Goal: Transaction & Acquisition: Purchase product/service

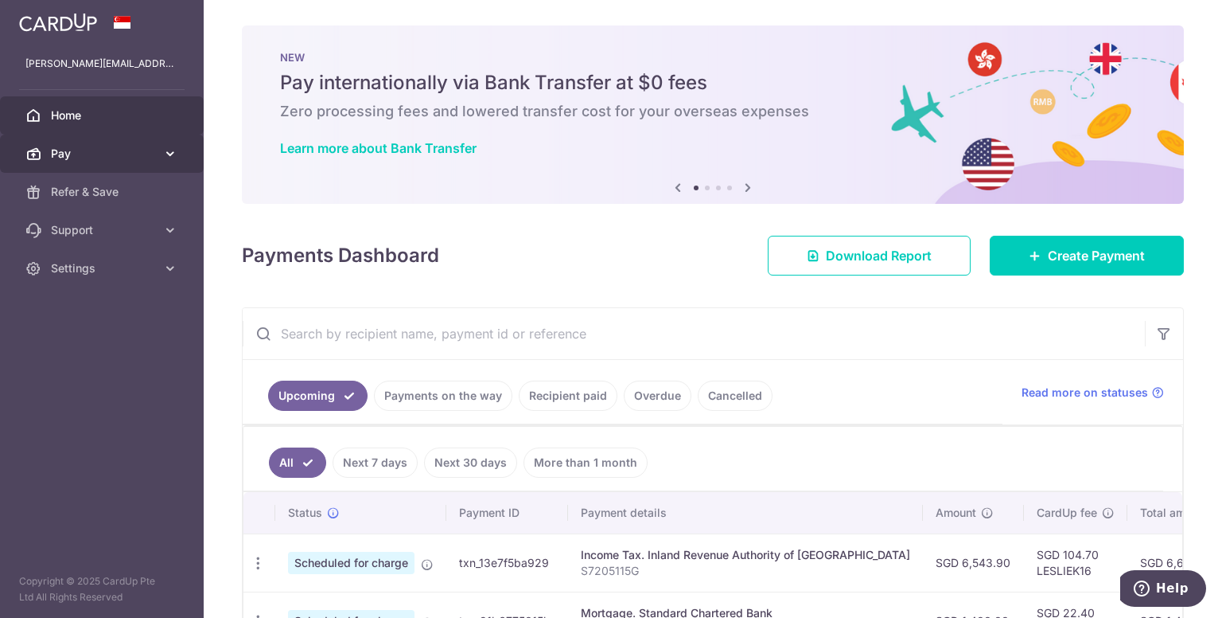
click at [111, 154] on span "Pay" at bounding box center [103, 154] width 105 height 16
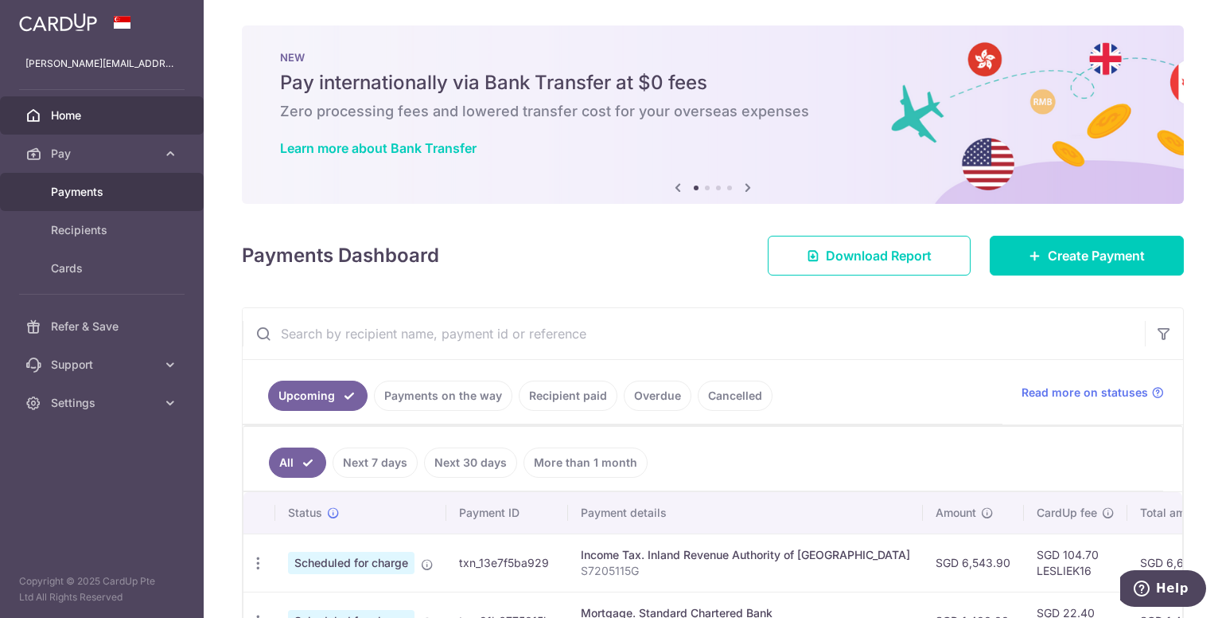
click at [112, 195] on span "Payments" at bounding box center [103, 192] width 105 height 16
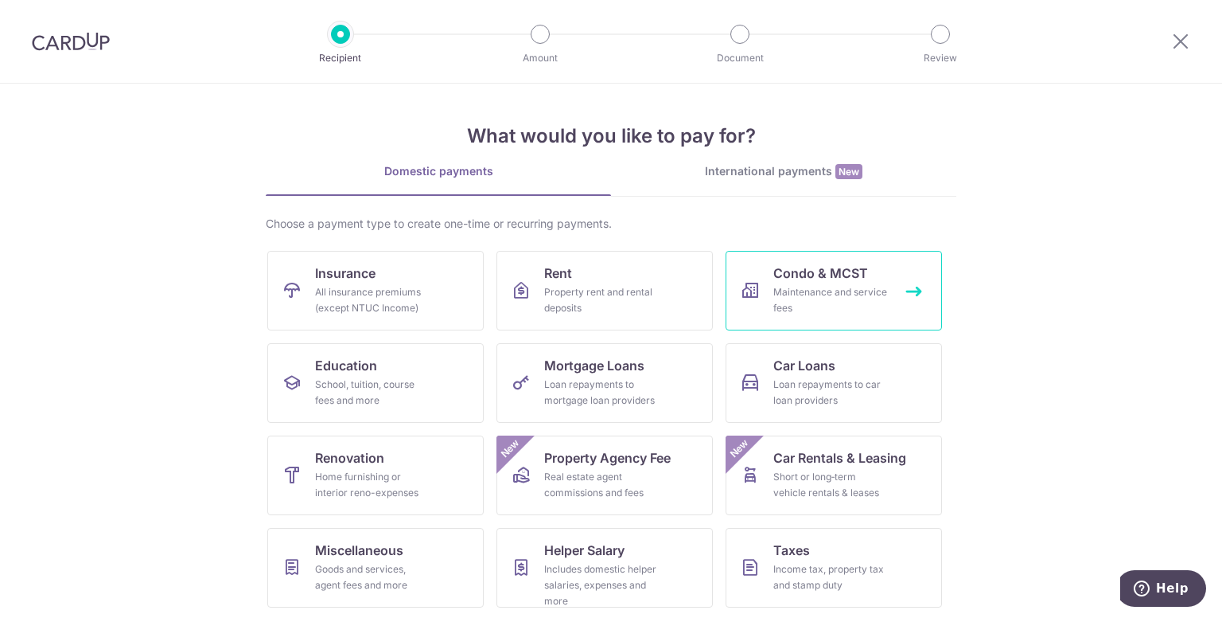
click at [836, 284] on div "Maintenance and service fees" at bounding box center [831, 300] width 115 height 32
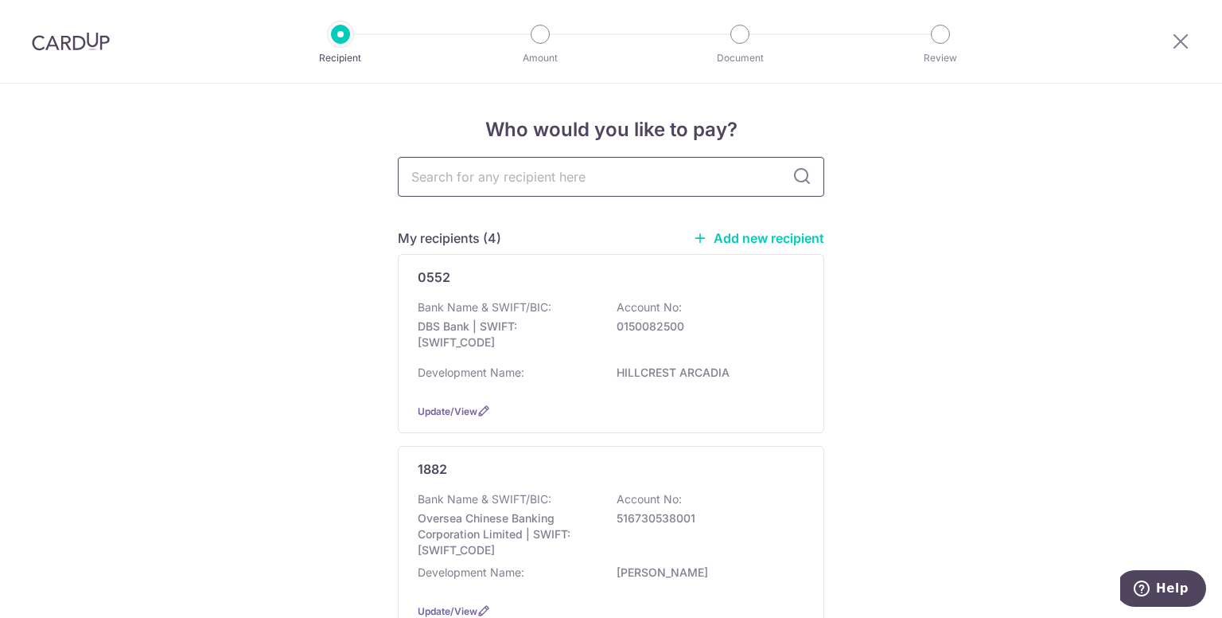
click at [600, 175] on input "text" at bounding box center [611, 177] width 427 height 40
type input "the mana"
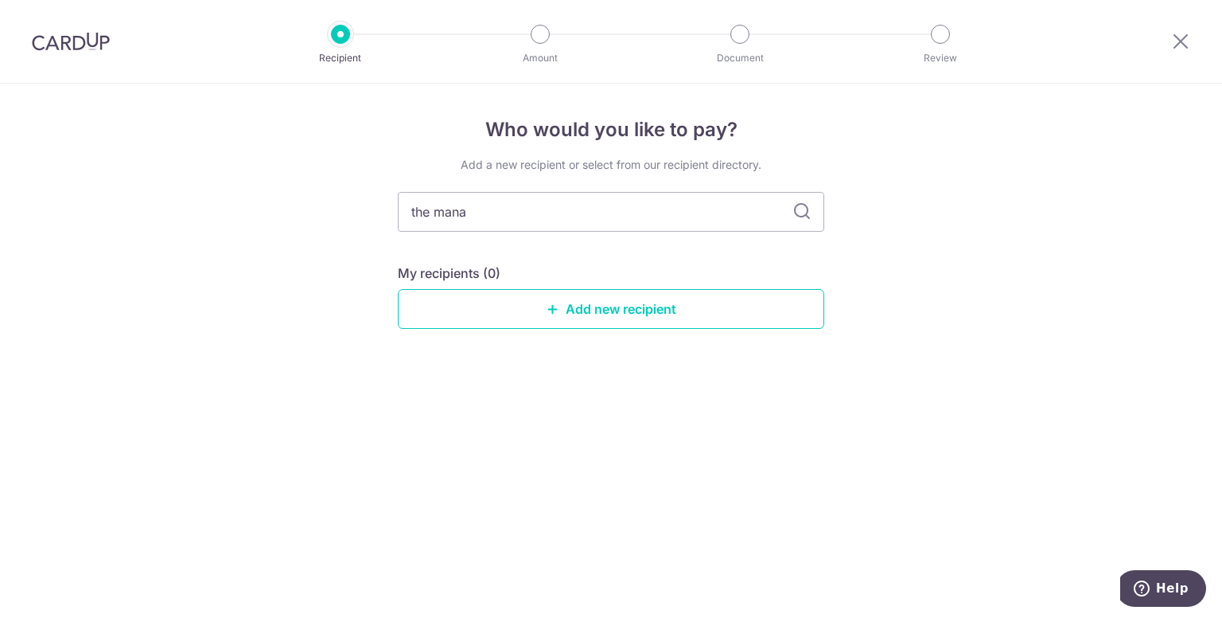
drag, startPoint x: 493, startPoint y: 217, endPoint x: 327, endPoint y: 226, distance: 165.8
click at [327, 226] on div "Who would you like to pay? Add a new recipient or select from our recipient dir…" at bounding box center [611, 351] width 1222 height 534
type input "ocean"
click at [796, 210] on icon at bounding box center [802, 211] width 19 height 19
drag, startPoint x: 477, startPoint y: 219, endPoint x: 465, endPoint y: 220, distance: 12.8
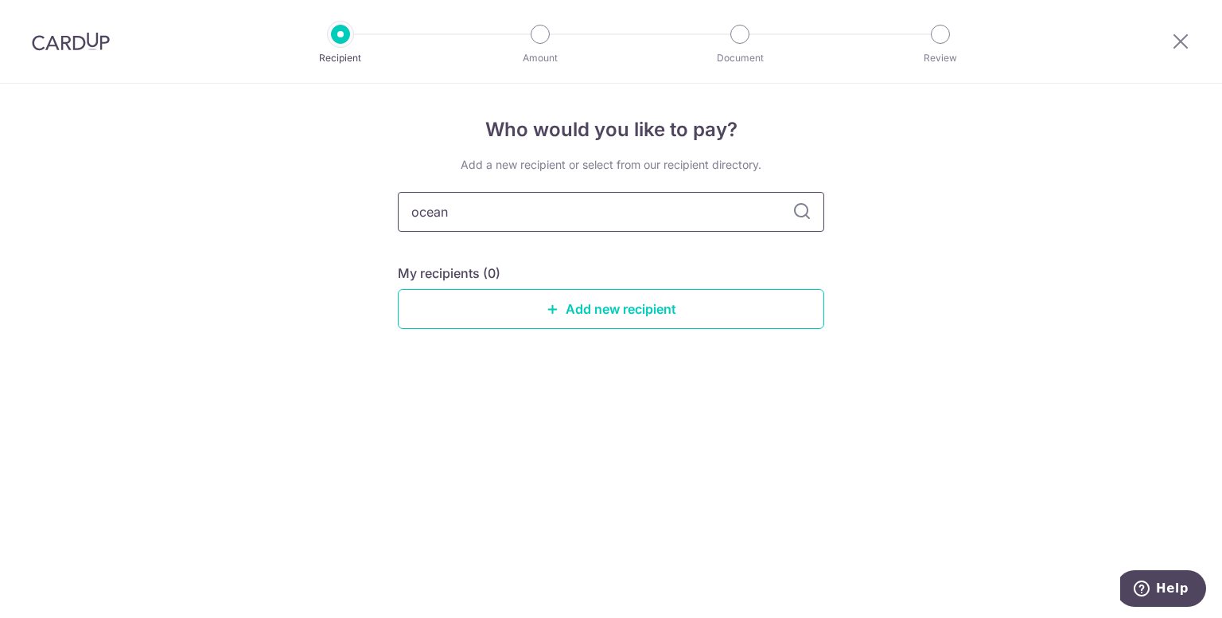
click at [466, 220] on input "ocean" at bounding box center [611, 212] width 427 height 40
type input "o"
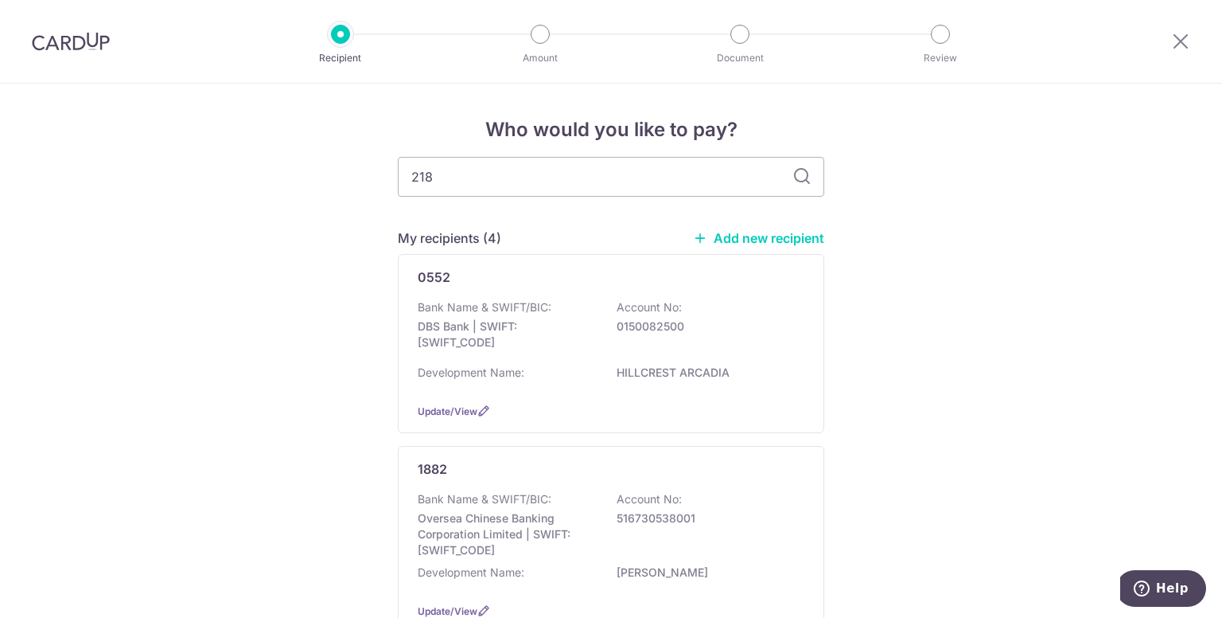
type input "2187"
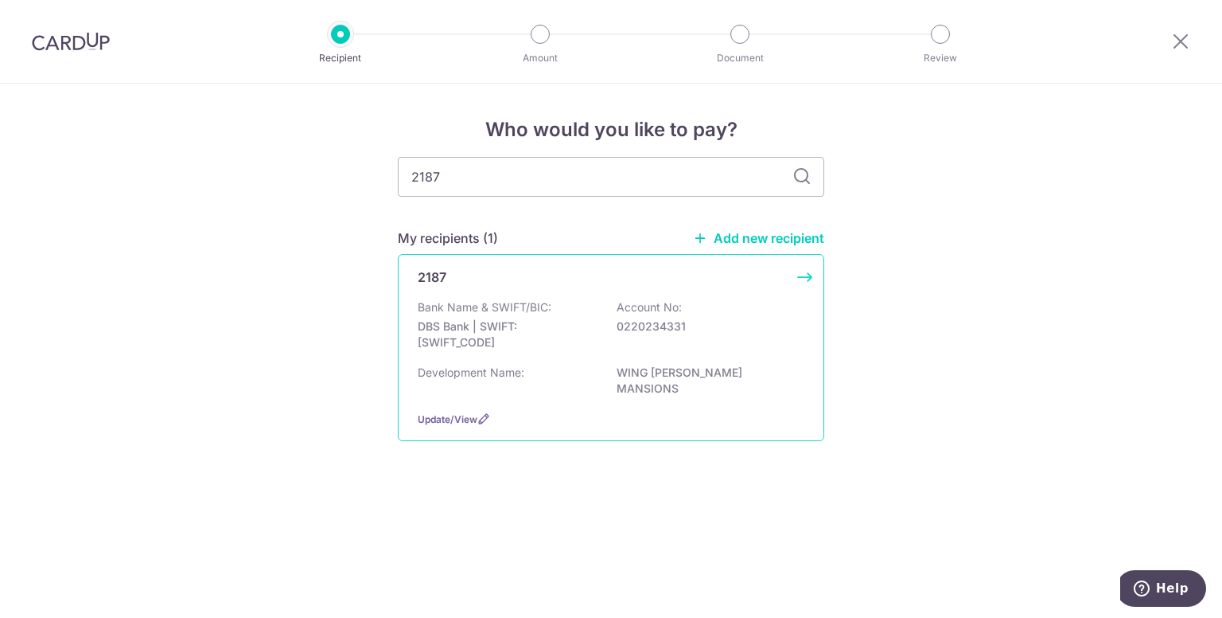
click at [526, 333] on p "DBS Bank | SWIFT: [SWIFT_CODE]" at bounding box center [507, 334] width 178 height 32
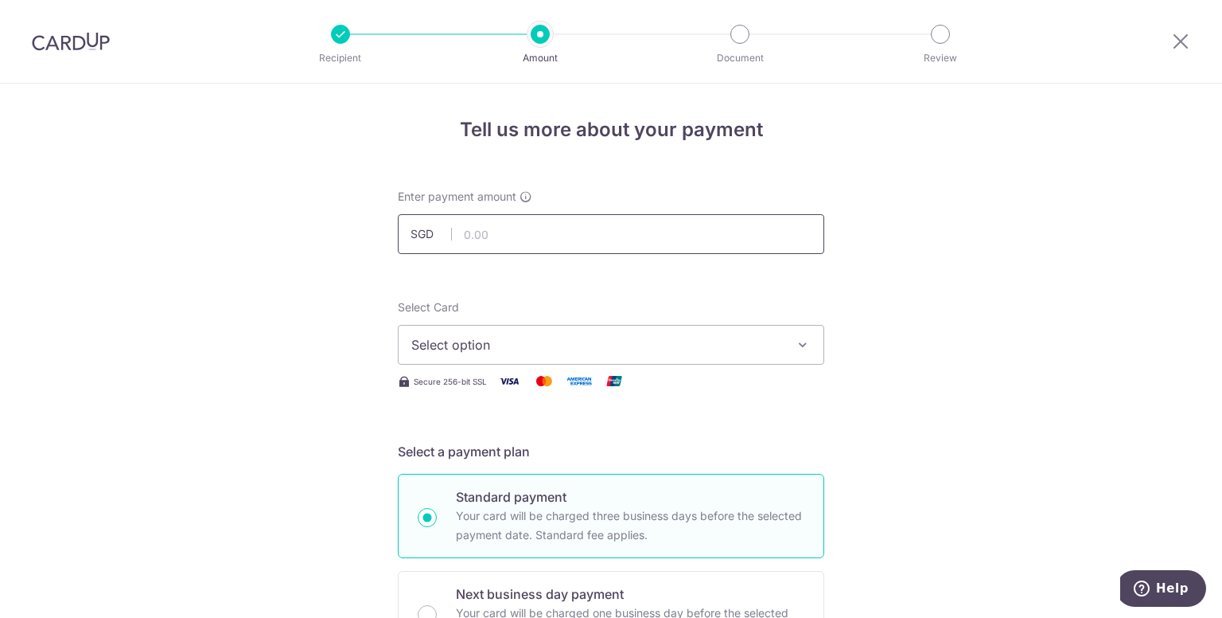
drag, startPoint x: 0, startPoint y: 0, endPoint x: 505, endPoint y: 239, distance: 558.2
click at [505, 239] on input "text" at bounding box center [611, 234] width 427 height 40
type input "840.00"
click at [553, 341] on span "Select option" at bounding box center [596, 344] width 371 height 19
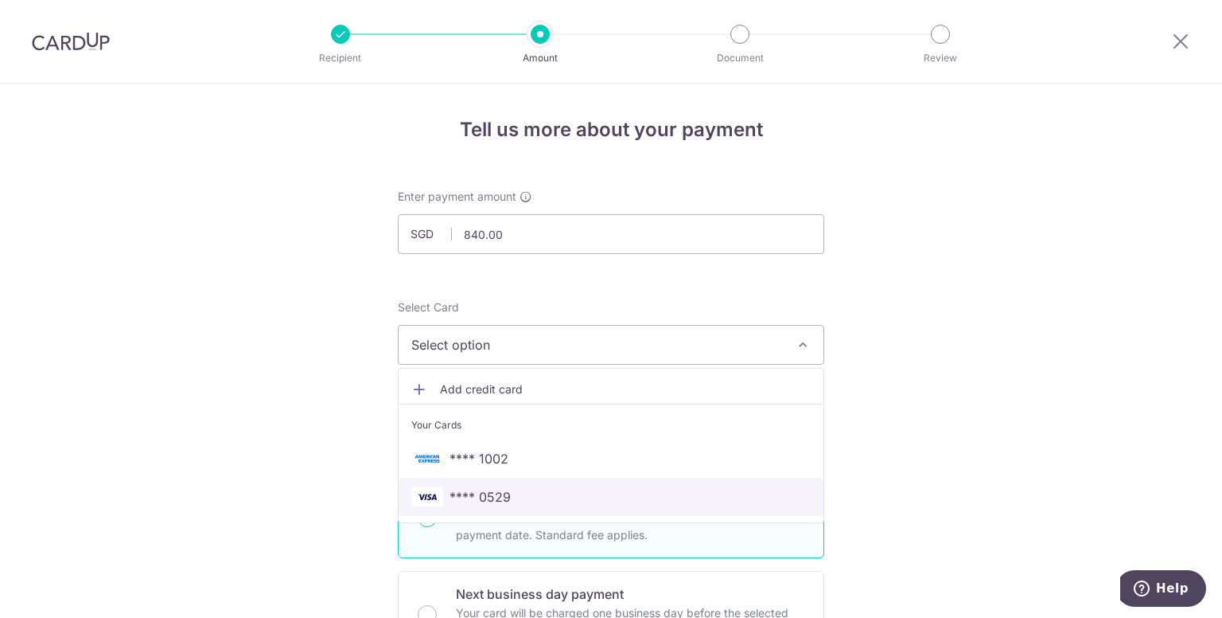
click at [516, 497] on span "**** 0529" at bounding box center [610, 496] width 399 height 19
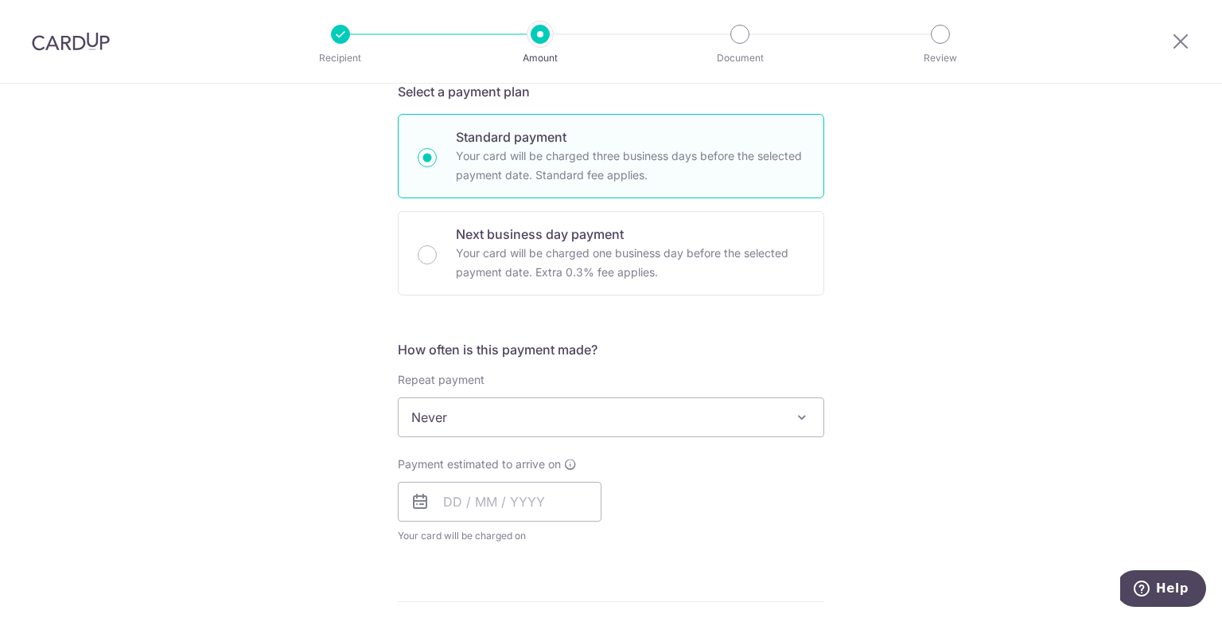
scroll to position [477, 0]
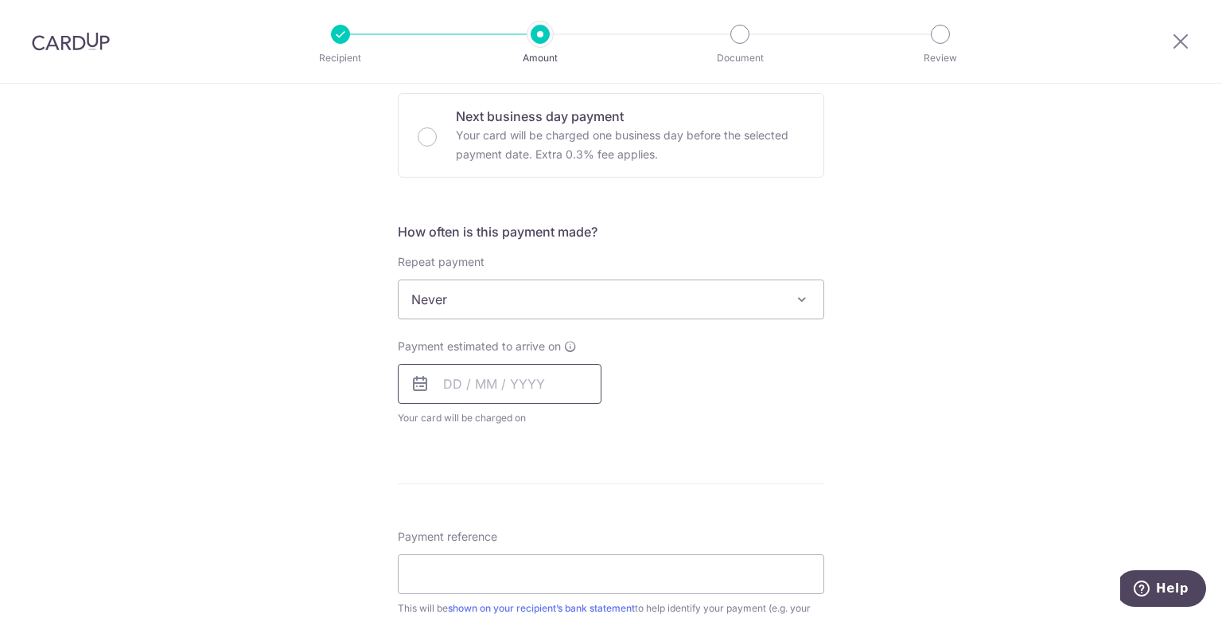
click at [524, 389] on input "text" at bounding box center [500, 384] width 204 height 40
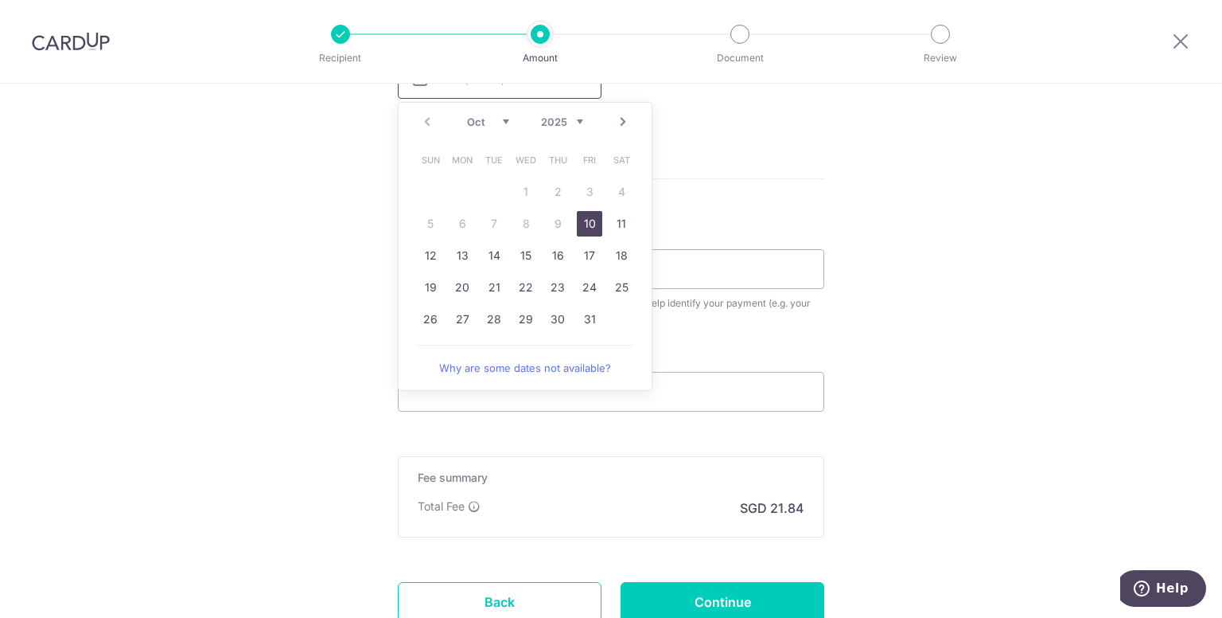
scroll to position [796, 0]
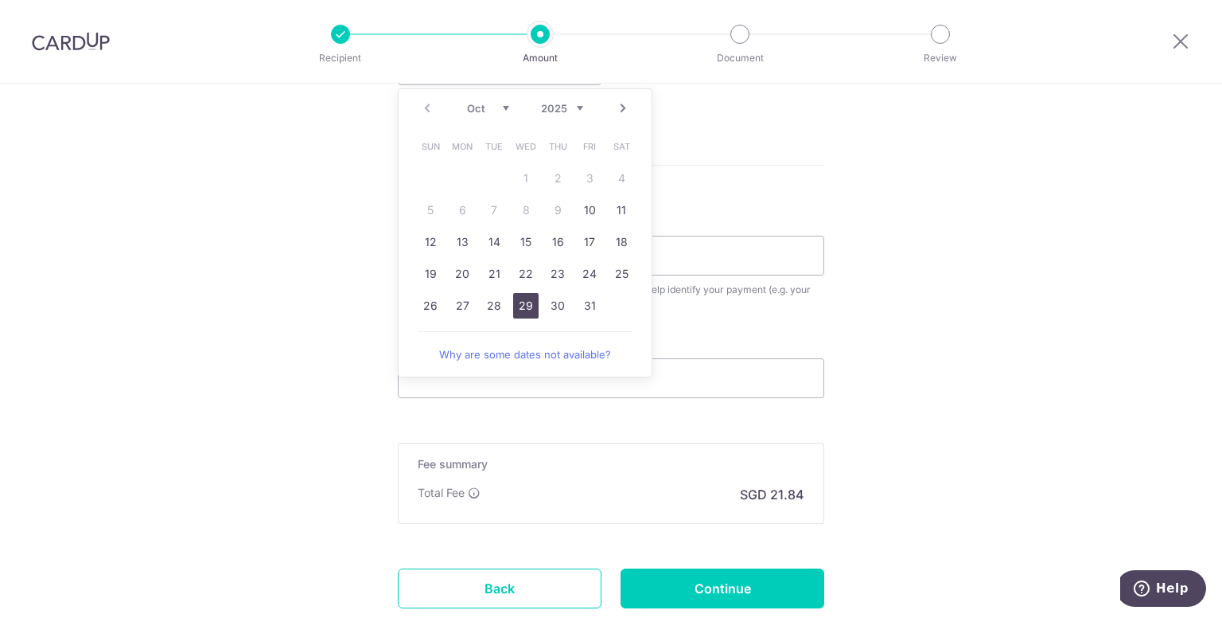
click at [529, 300] on link "29" at bounding box center [525, 305] width 25 height 25
type input "[DATE]"
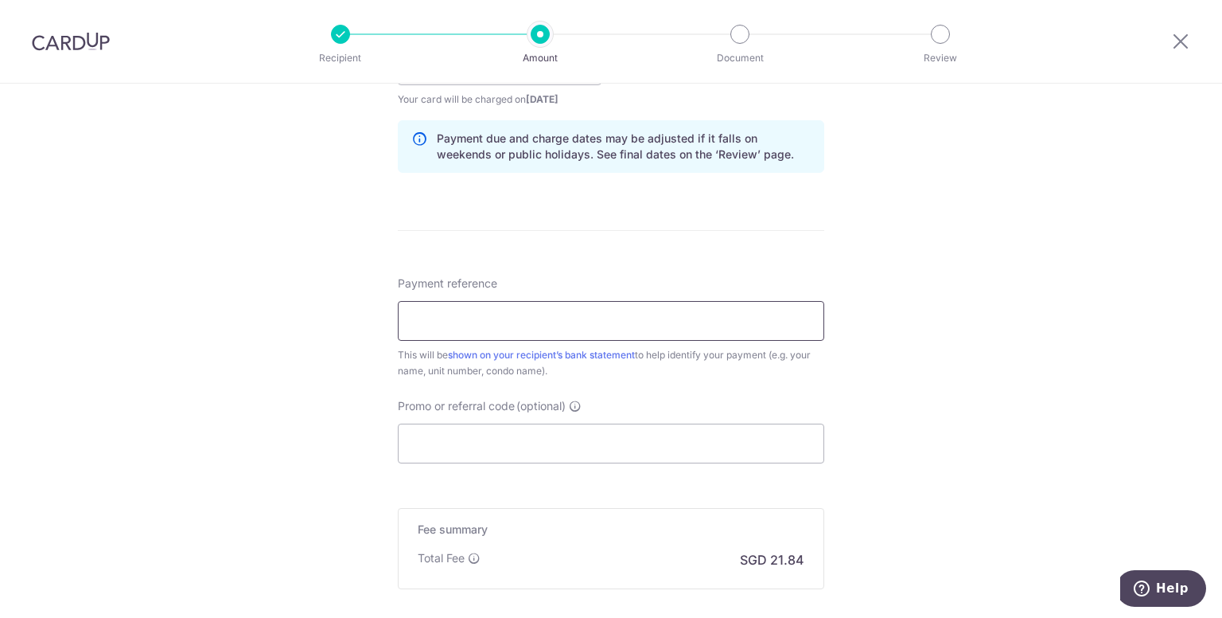
click at [768, 316] on input "Payment reference" at bounding box center [611, 321] width 427 height 40
type input "blk 12 unit 0815"
click at [576, 440] on input "Promo or referral code (optional)" at bounding box center [611, 443] width 427 height 40
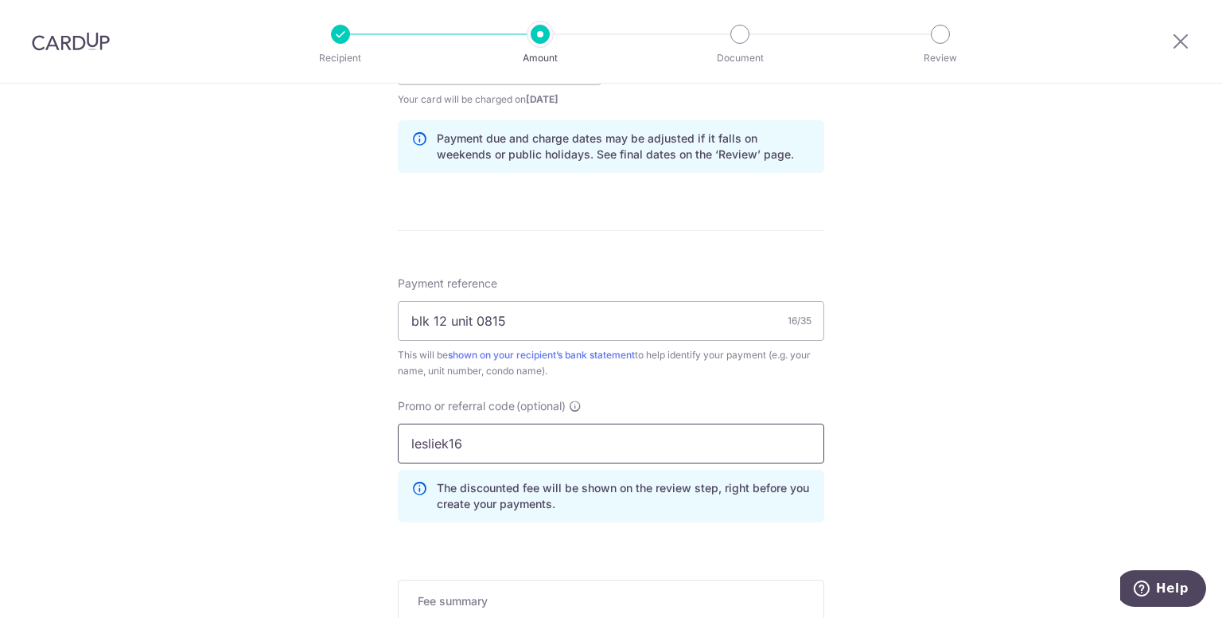
type input "lesliek16"
click at [1026, 233] on div "Tell us more about your payment Enter payment amount SGD 840.00 840.00 Select C…" at bounding box center [611, 76] width 1222 height 1577
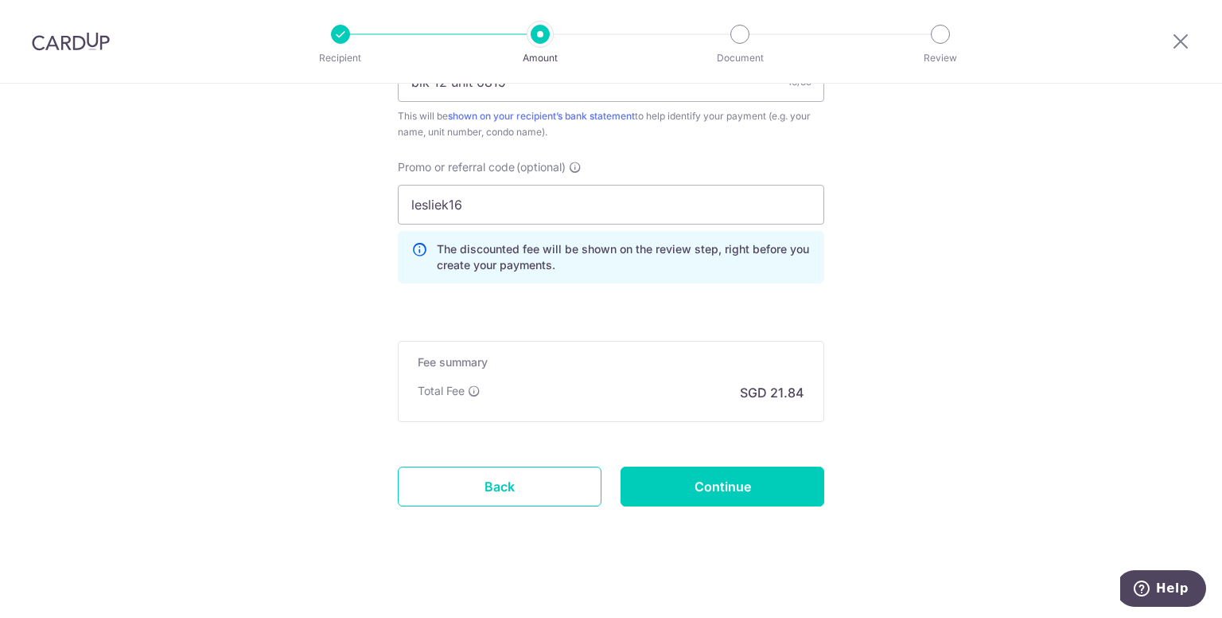
scroll to position [1040, 0]
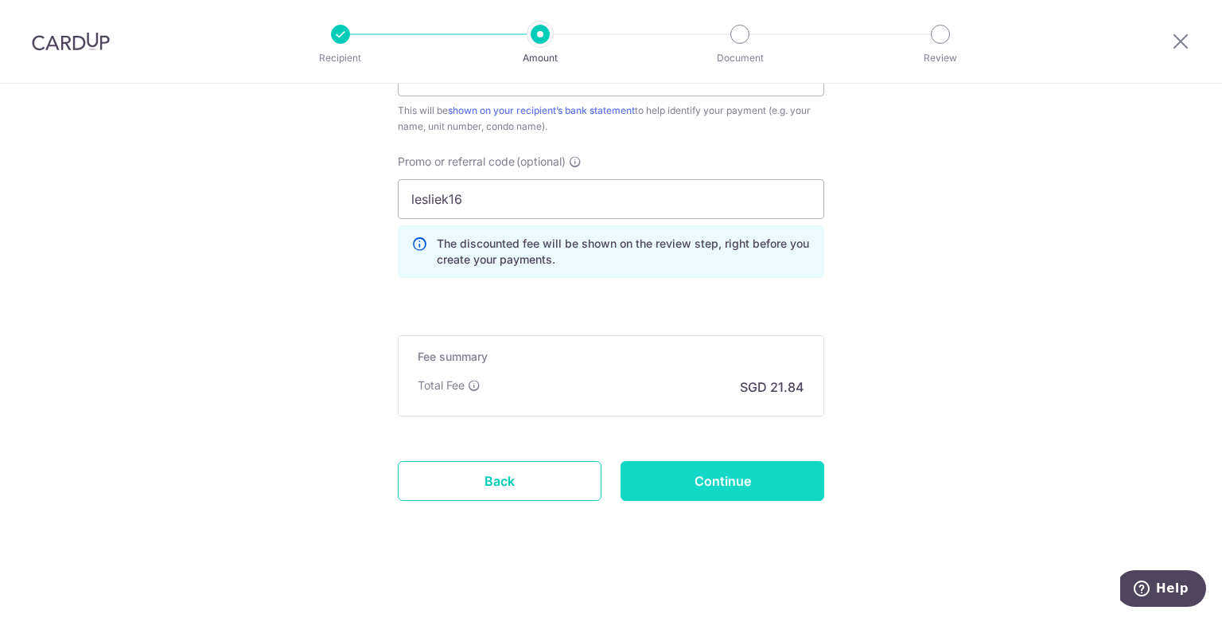
click at [713, 483] on input "Continue" at bounding box center [723, 481] width 204 height 40
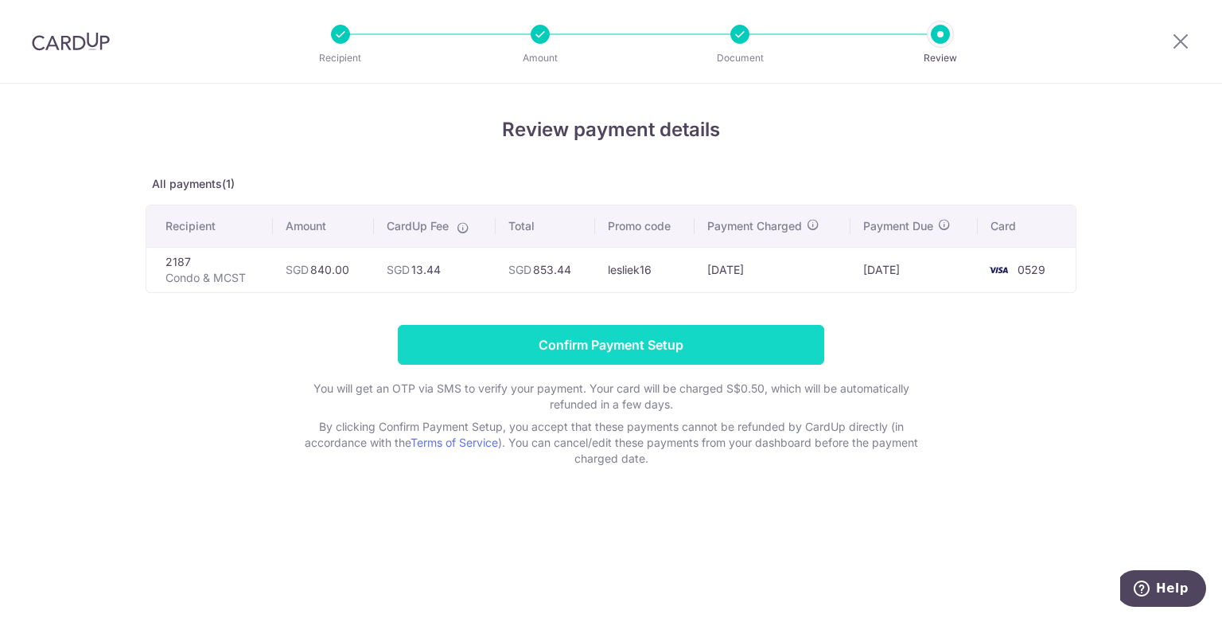
click at [706, 332] on input "Confirm Payment Setup" at bounding box center [611, 345] width 427 height 40
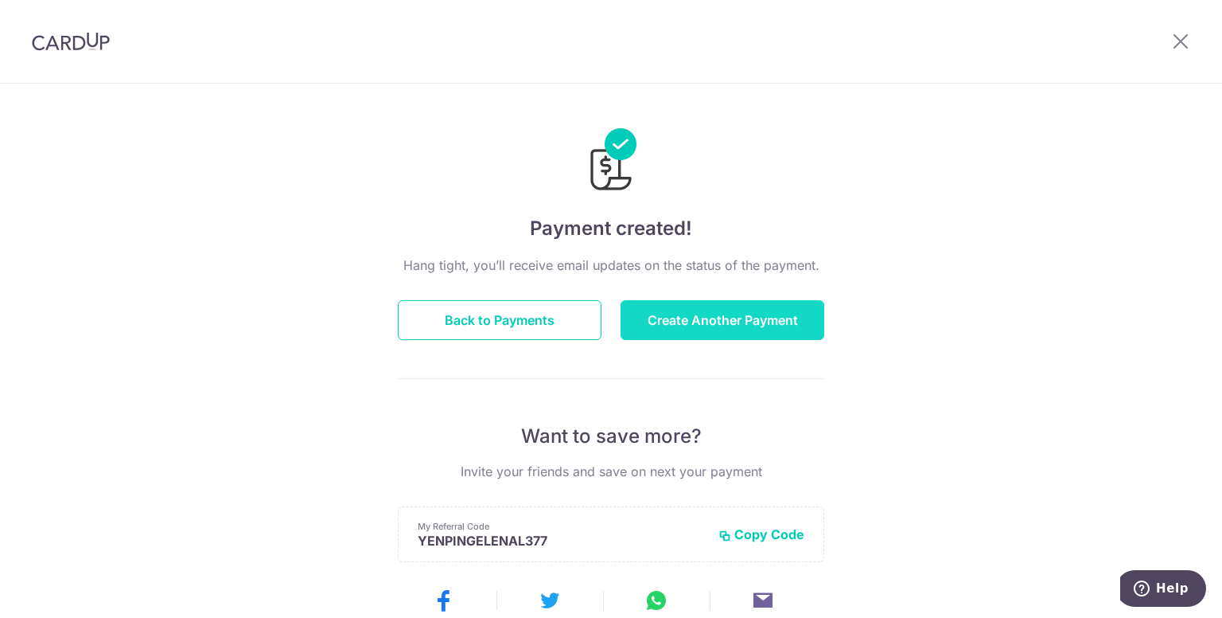
click at [722, 319] on button "Create Another Payment" at bounding box center [723, 320] width 204 height 40
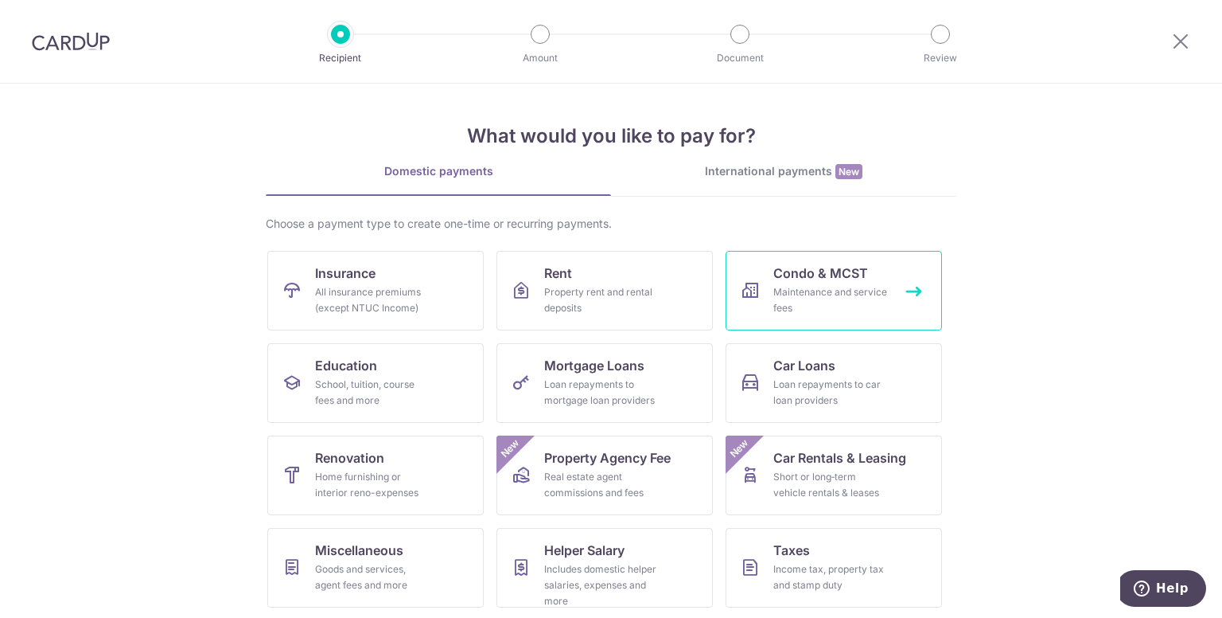
click at [853, 266] on span "Condo & MCST" at bounding box center [821, 272] width 95 height 19
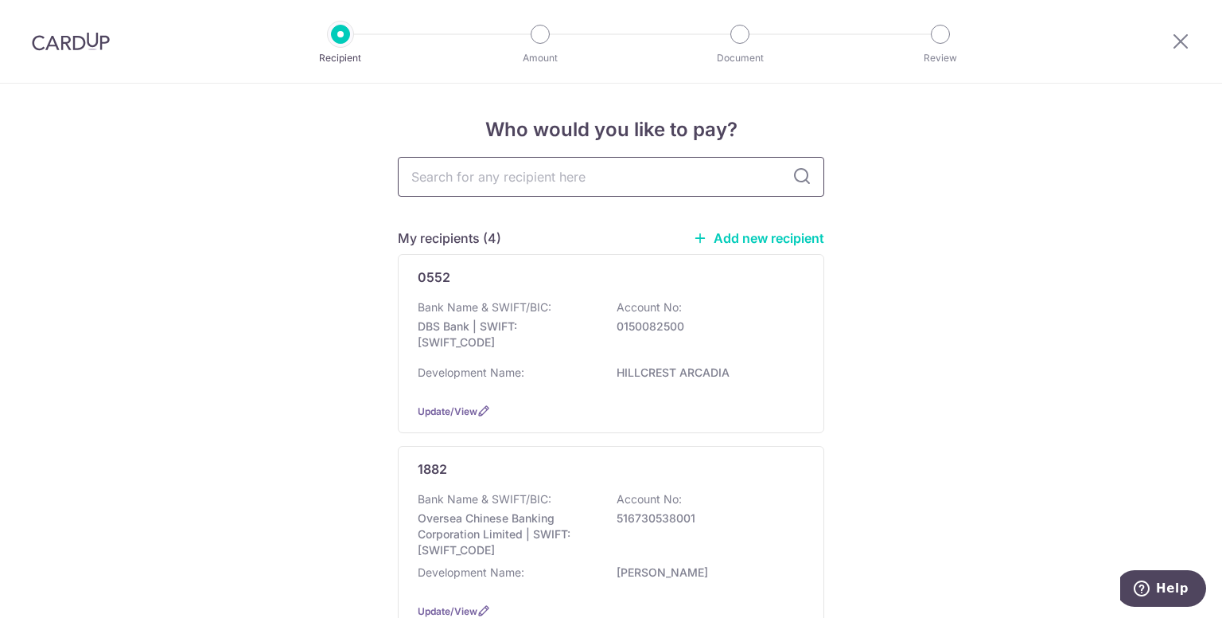
click at [585, 181] on input "text" at bounding box center [611, 177] width 427 height 40
type input "1882"
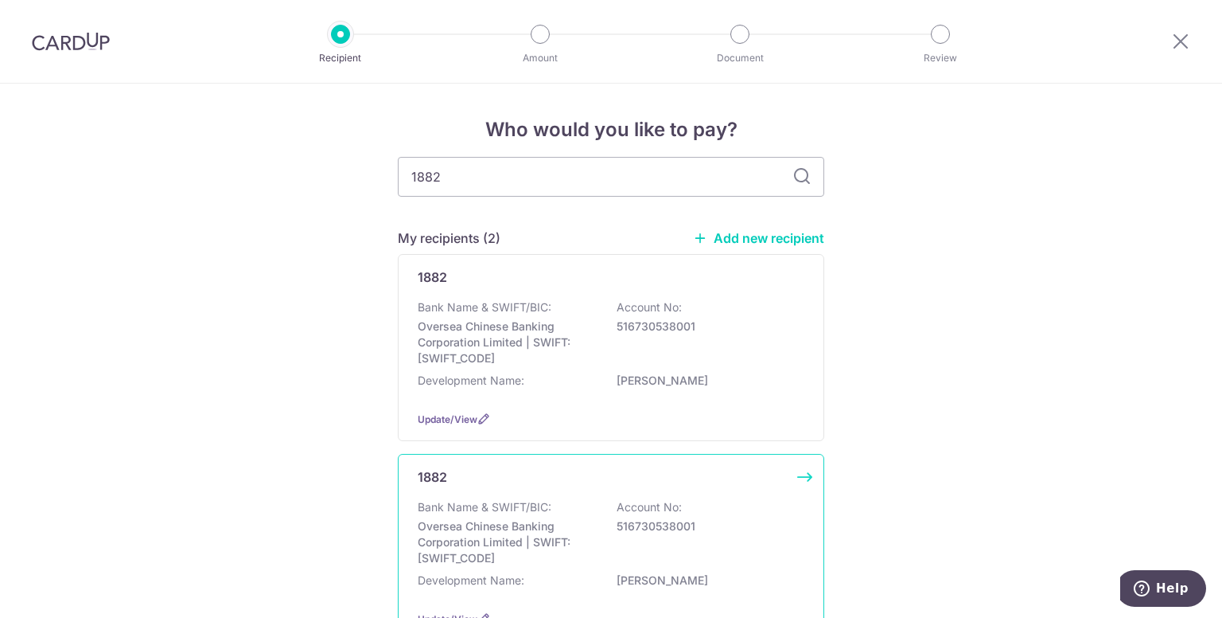
click at [551, 502] on div "Bank Name & SWIFT/BIC: Oversea Chinese Banking Corporation Limited | SWIFT: OCB…" at bounding box center [611, 532] width 387 height 67
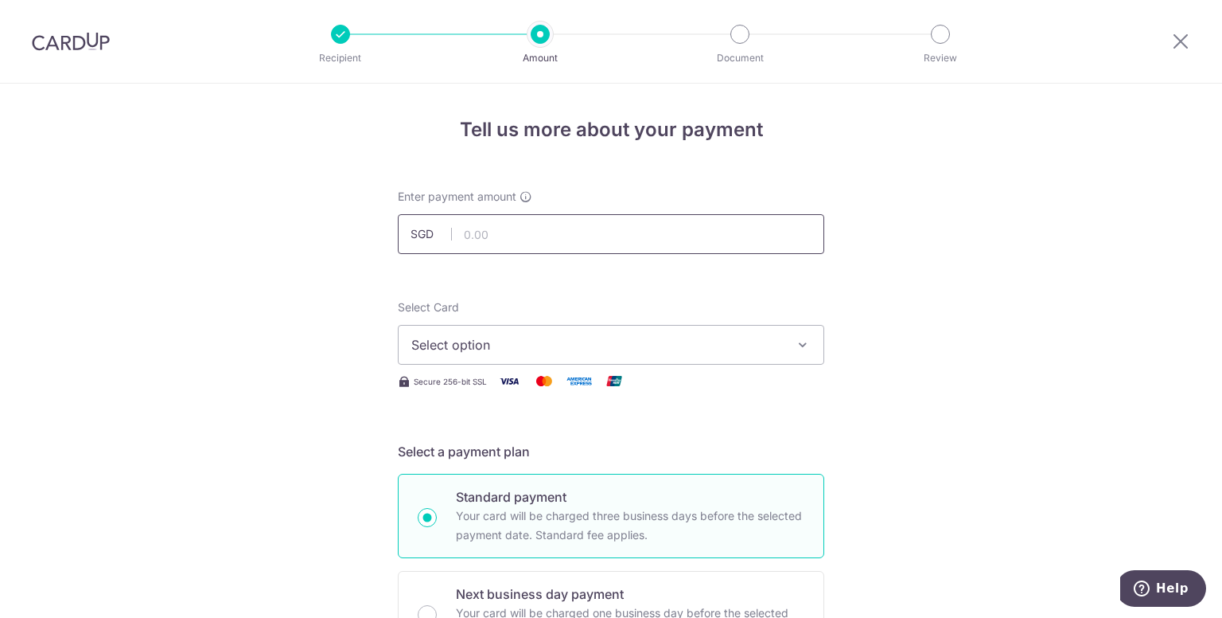
click at [520, 228] on input "text" at bounding box center [611, 234] width 427 height 40
click at [630, 231] on input "1068" at bounding box center [611, 234] width 427 height 40
type input "1,068.00"
click at [577, 344] on span "Select option" at bounding box center [596, 344] width 371 height 19
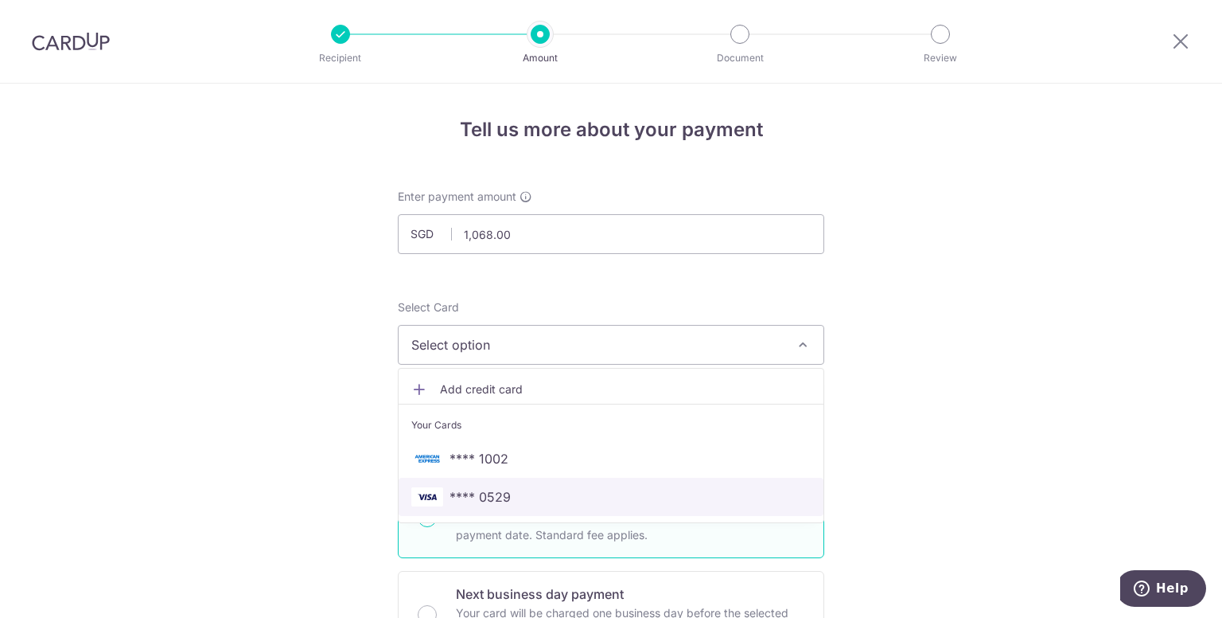
click at [502, 491] on span "**** 0529" at bounding box center [480, 496] width 61 height 19
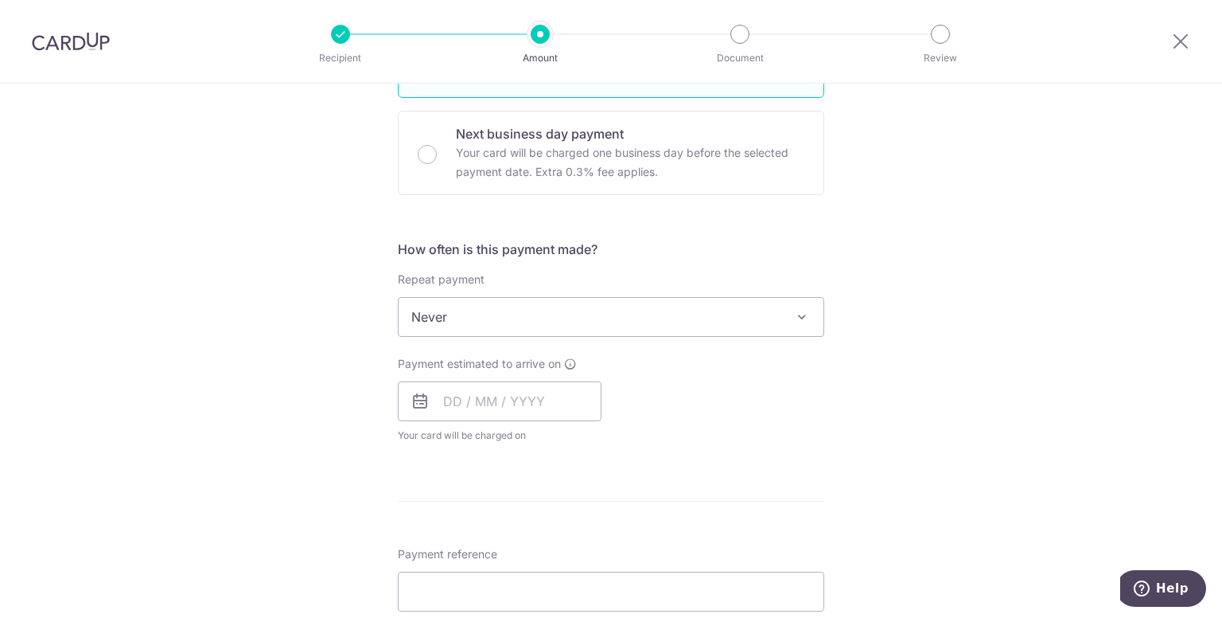
scroll to position [477, 0]
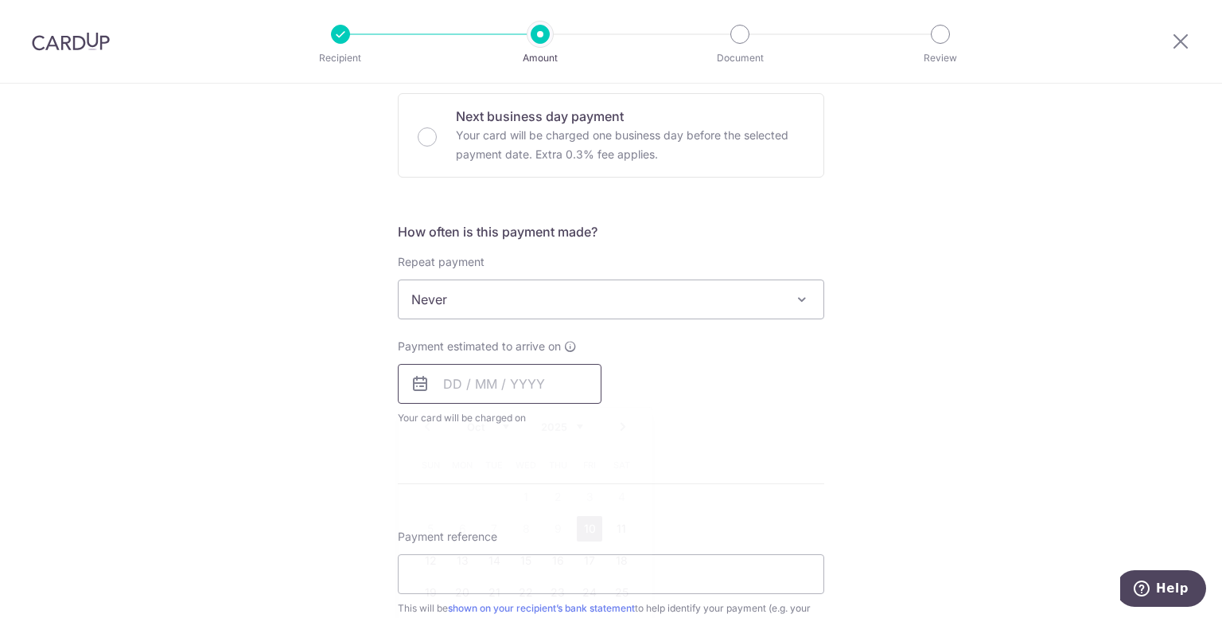
click at [521, 384] on input "text" at bounding box center [500, 384] width 204 height 40
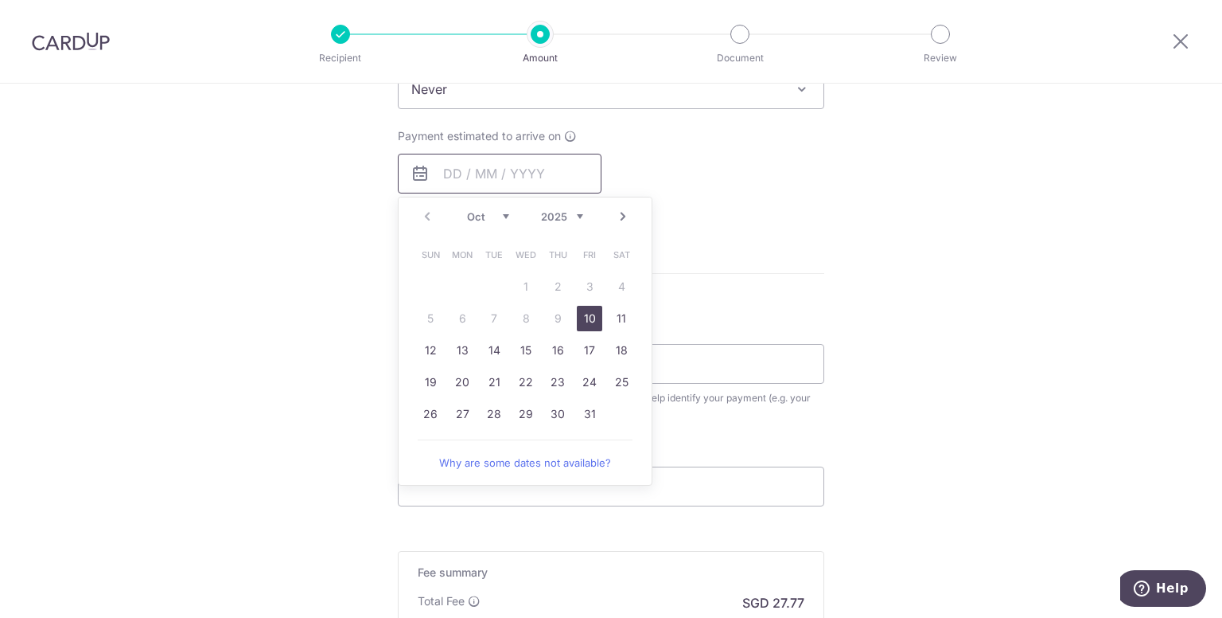
scroll to position [716, 0]
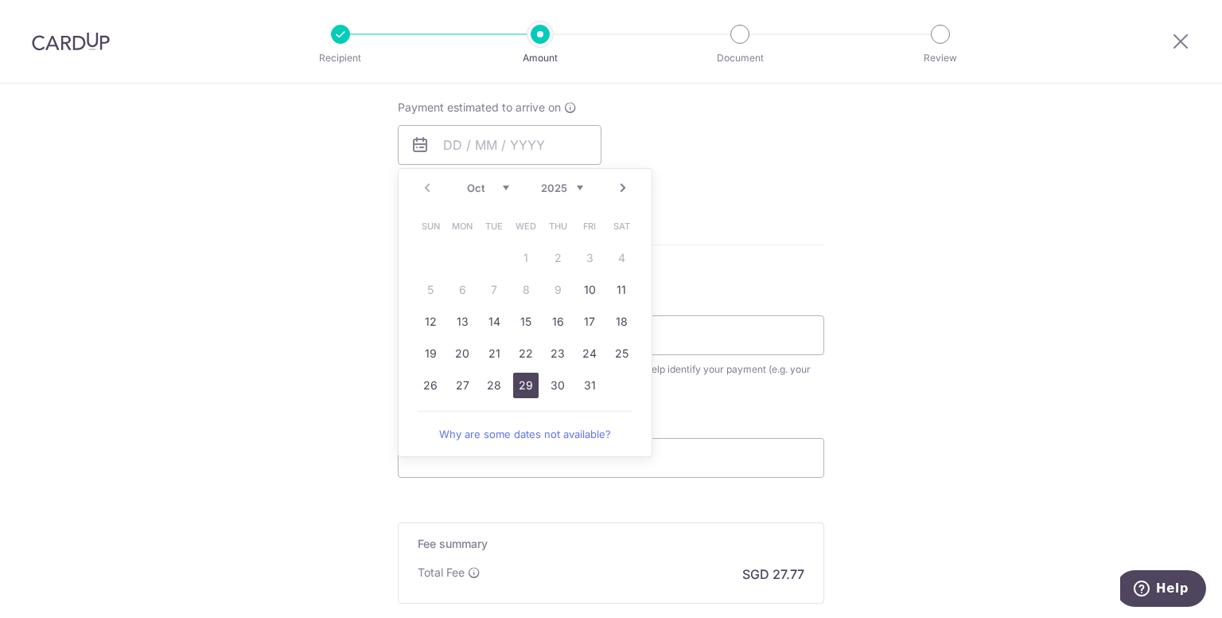
click at [515, 381] on link "29" at bounding box center [525, 384] width 25 height 25
type input "[DATE]"
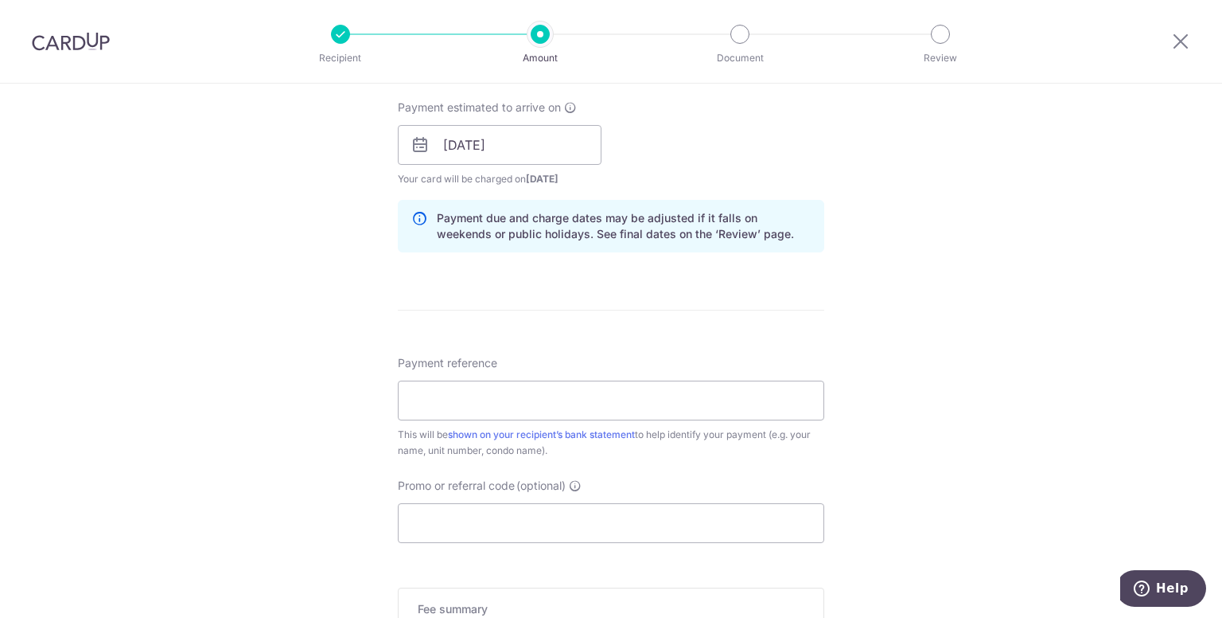
click at [831, 289] on div "Tell us more about your payment Enter payment amount SGD 1,068.00 1068.00 Selec…" at bounding box center [611, 119] width 1222 height 1505
click at [575, 387] on input "Payment reference" at bounding box center [611, 400] width 427 height 40
type input "unit 0701"
click at [538, 516] on input "Promo or referral code (optional)" at bounding box center [611, 523] width 427 height 40
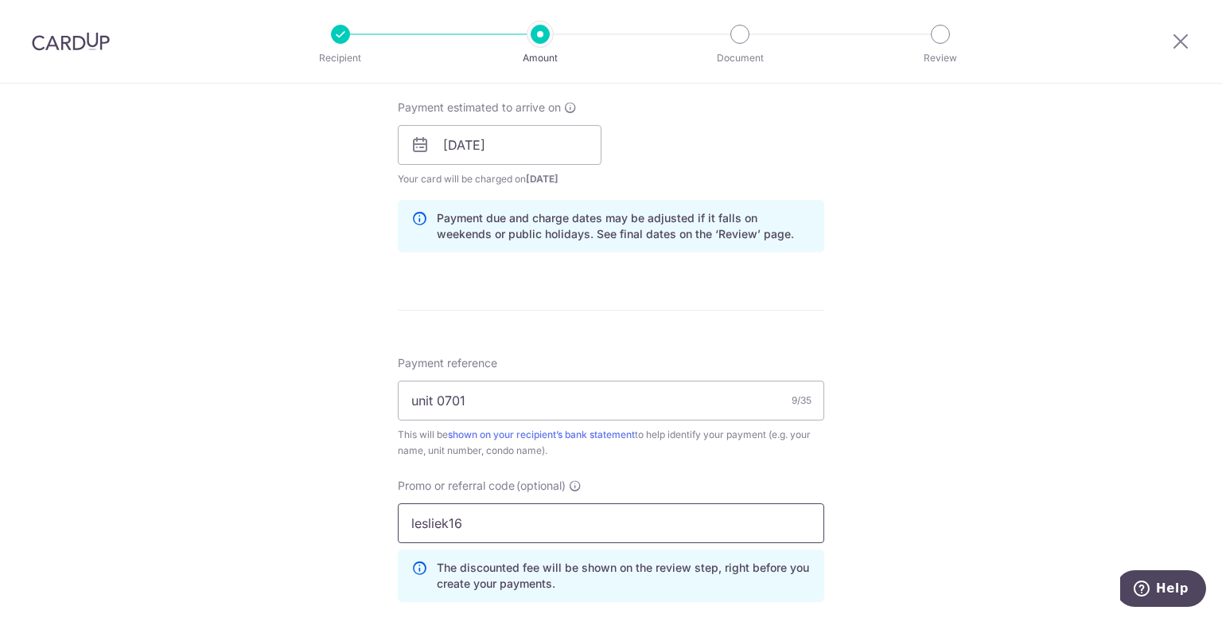
type input "lesliek16"
drag, startPoint x: 976, startPoint y: 320, endPoint x: 969, endPoint y: 312, distance: 10.7
click at [975, 320] on div "Tell us more about your payment Enter payment amount SGD 1,068.00 1068.00 Selec…" at bounding box center [611, 155] width 1222 height 1577
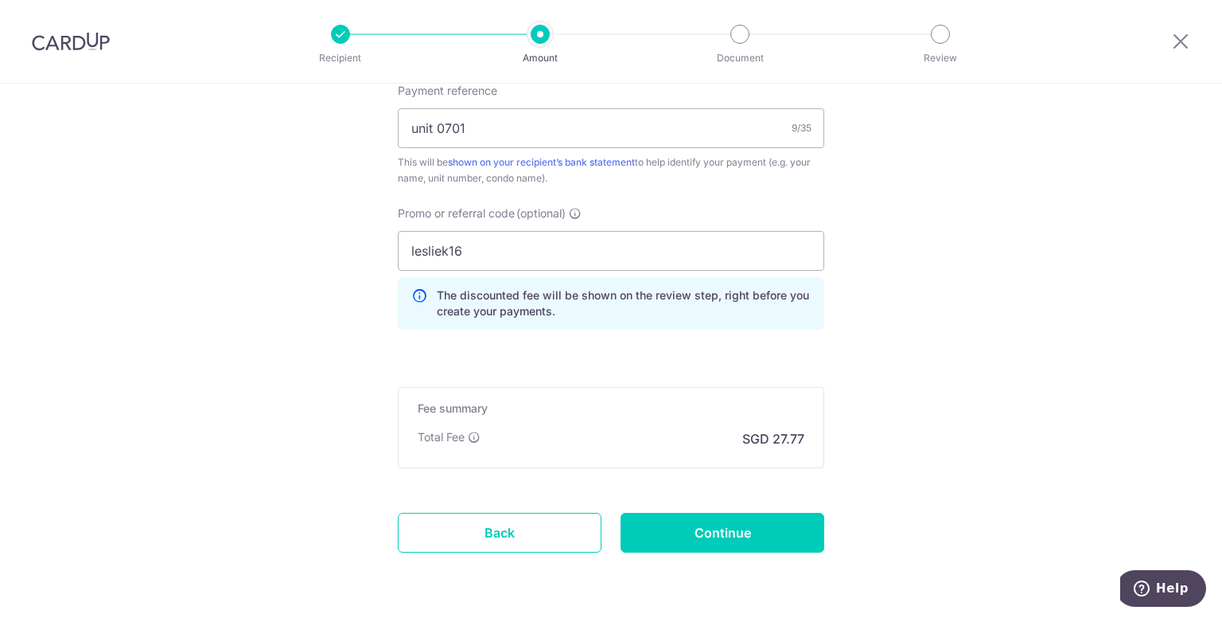
scroll to position [1035, 0]
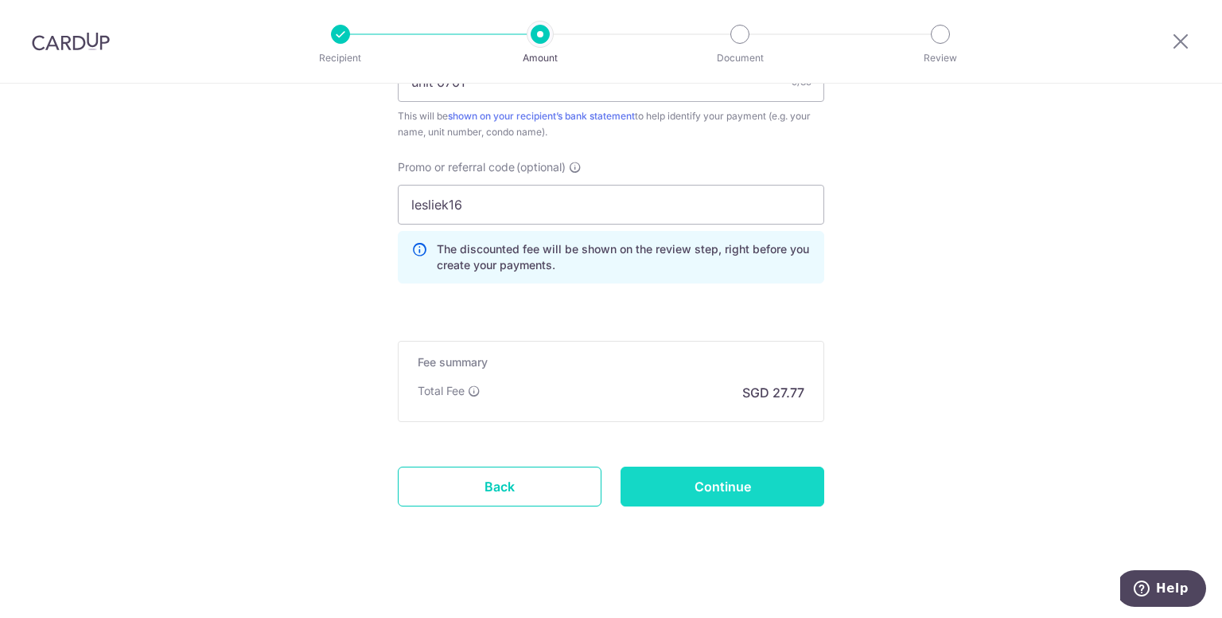
click at [735, 481] on input "Continue" at bounding box center [723, 486] width 204 height 40
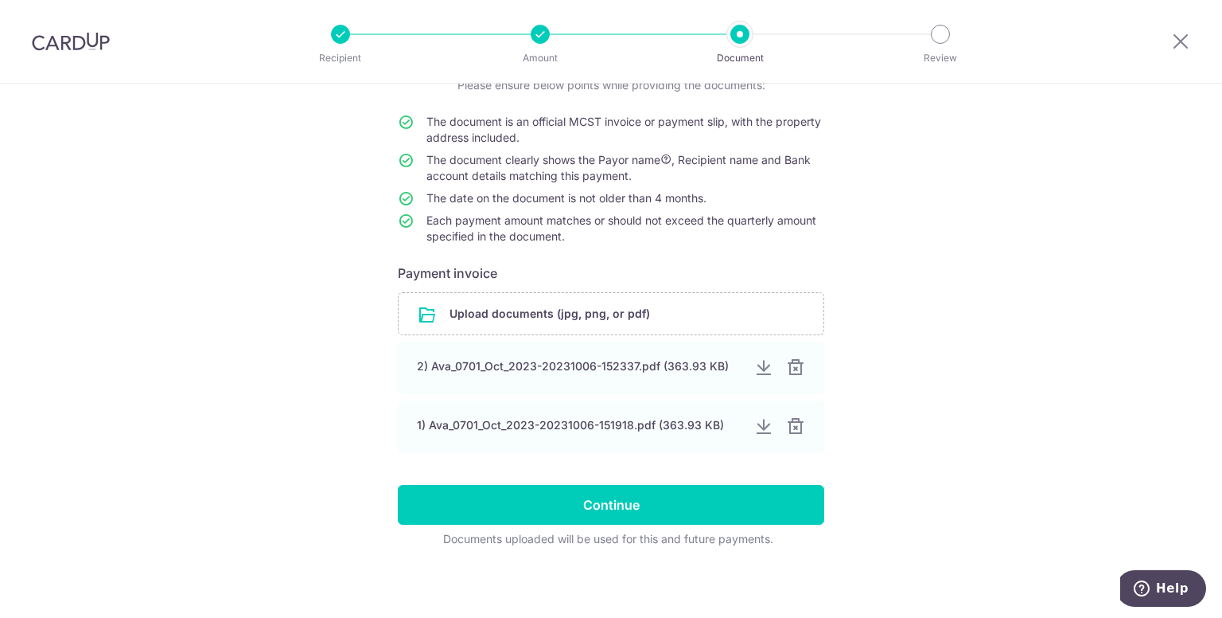
scroll to position [131, 0]
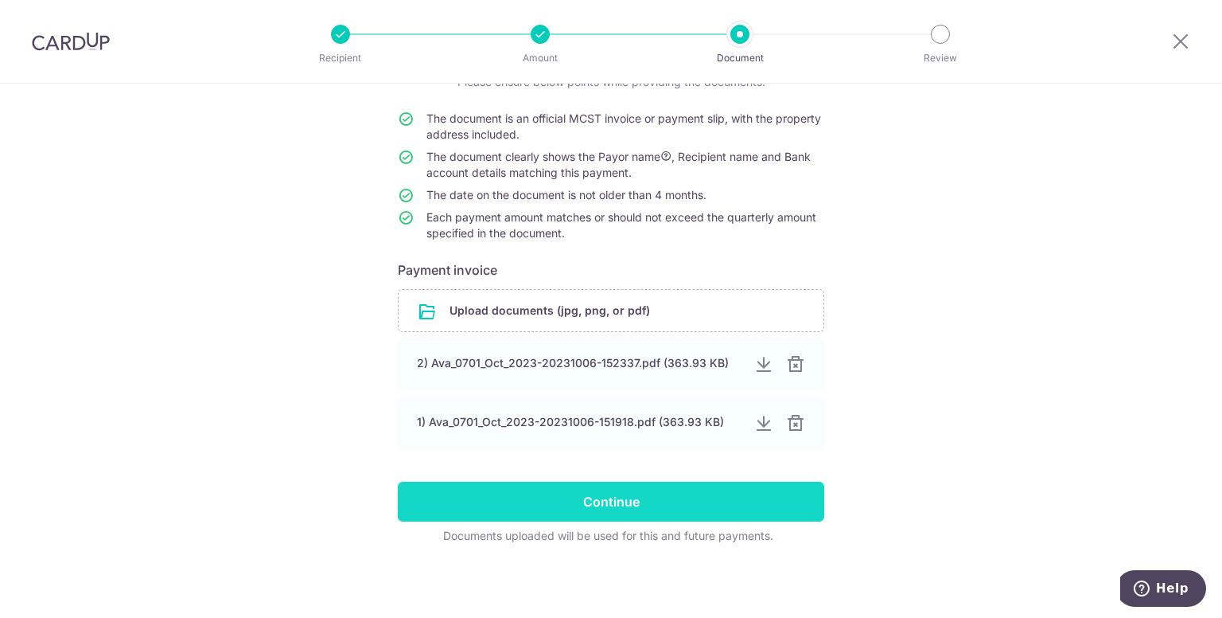
click at [652, 489] on input "Continue" at bounding box center [611, 501] width 427 height 40
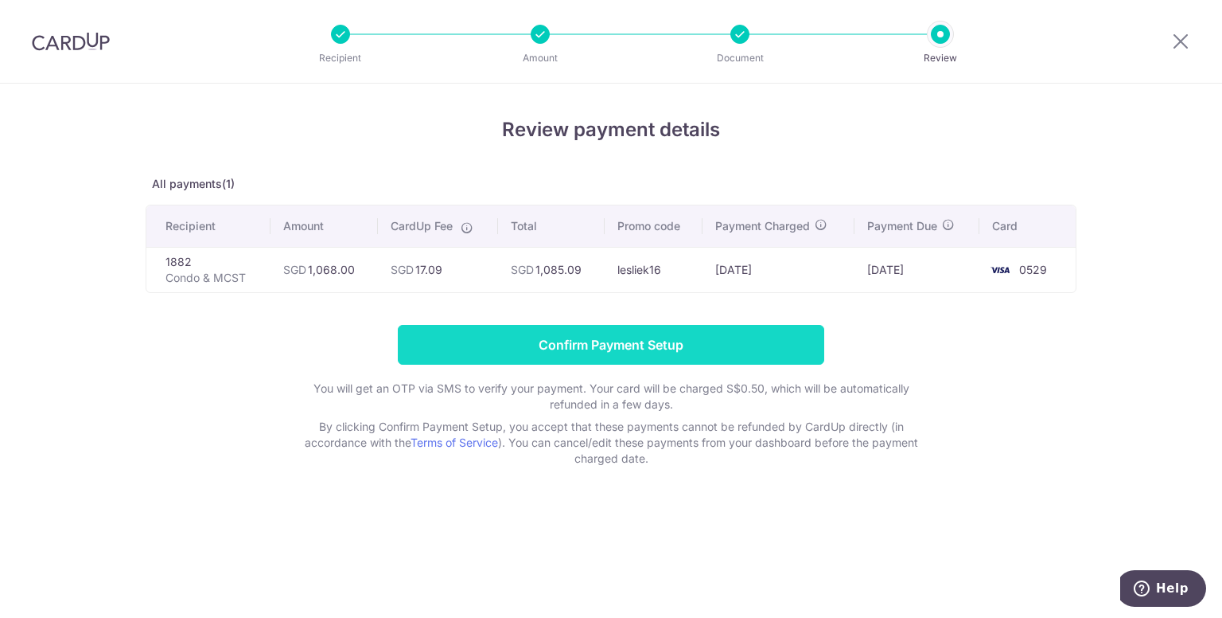
click at [675, 338] on input "Confirm Payment Setup" at bounding box center [611, 345] width 427 height 40
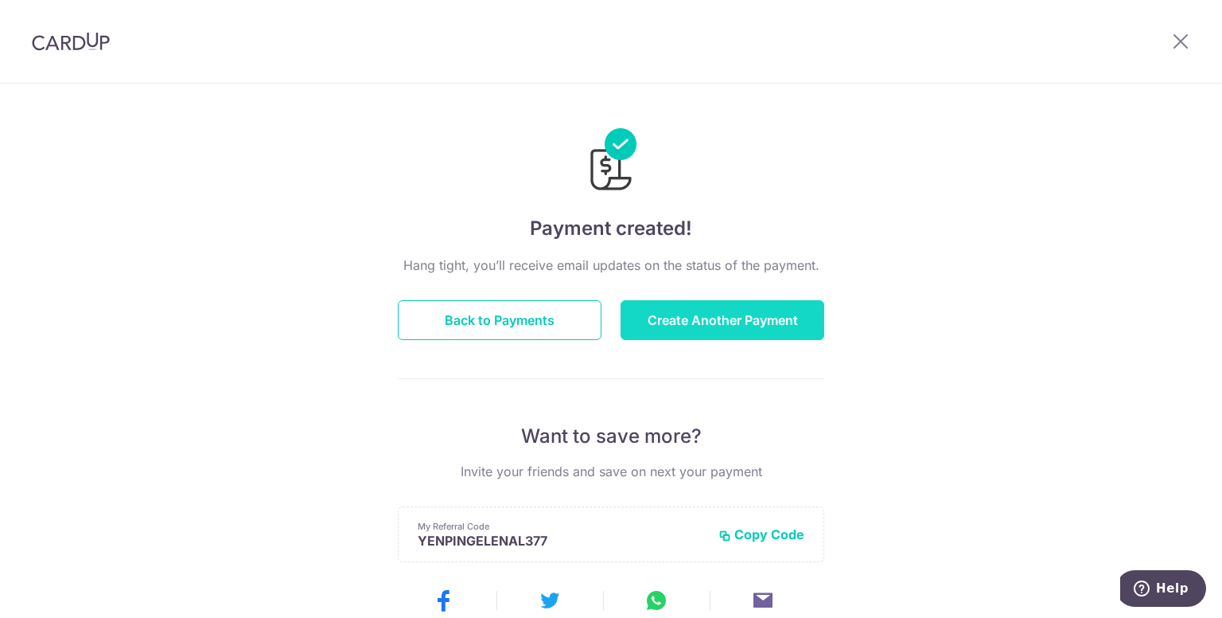
click at [727, 313] on button "Create Another Payment" at bounding box center [723, 320] width 204 height 40
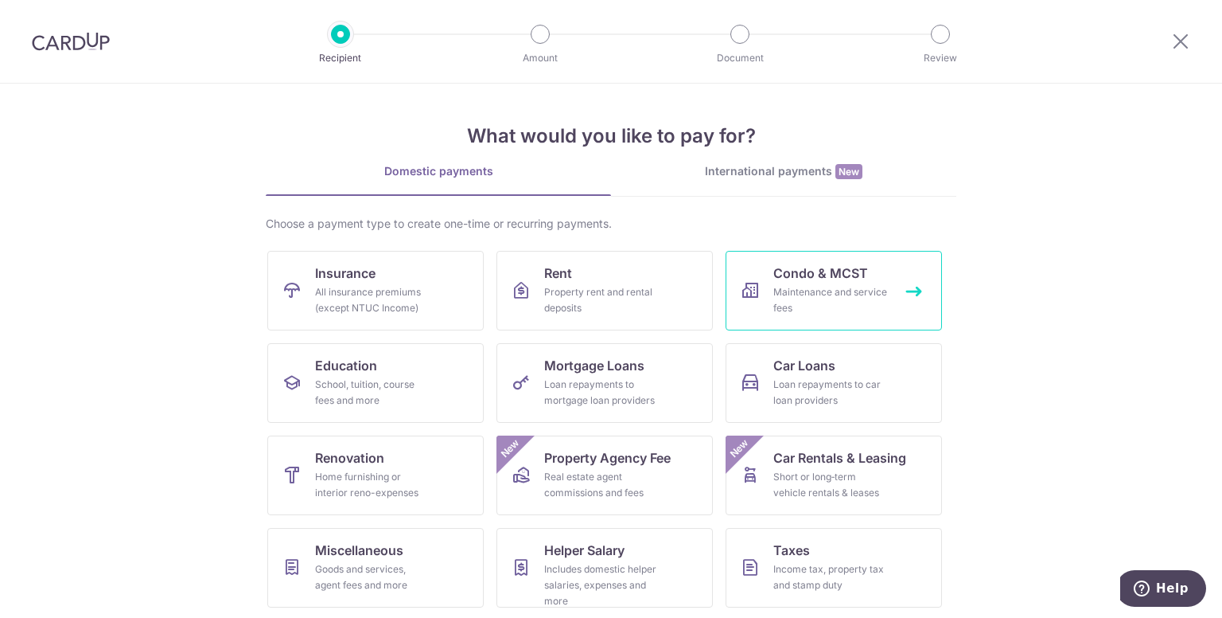
click at [800, 275] on span "Condo & MCST" at bounding box center [821, 272] width 95 height 19
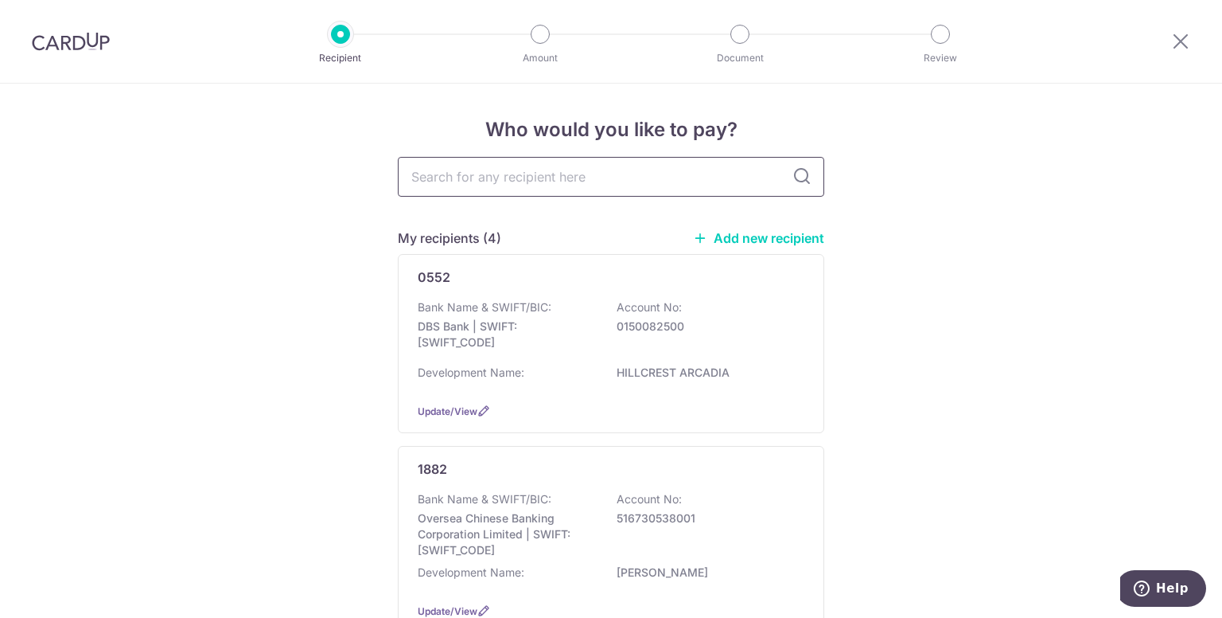
click at [551, 177] on input "text" at bounding box center [611, 177] width 427 height 40
type input "552"
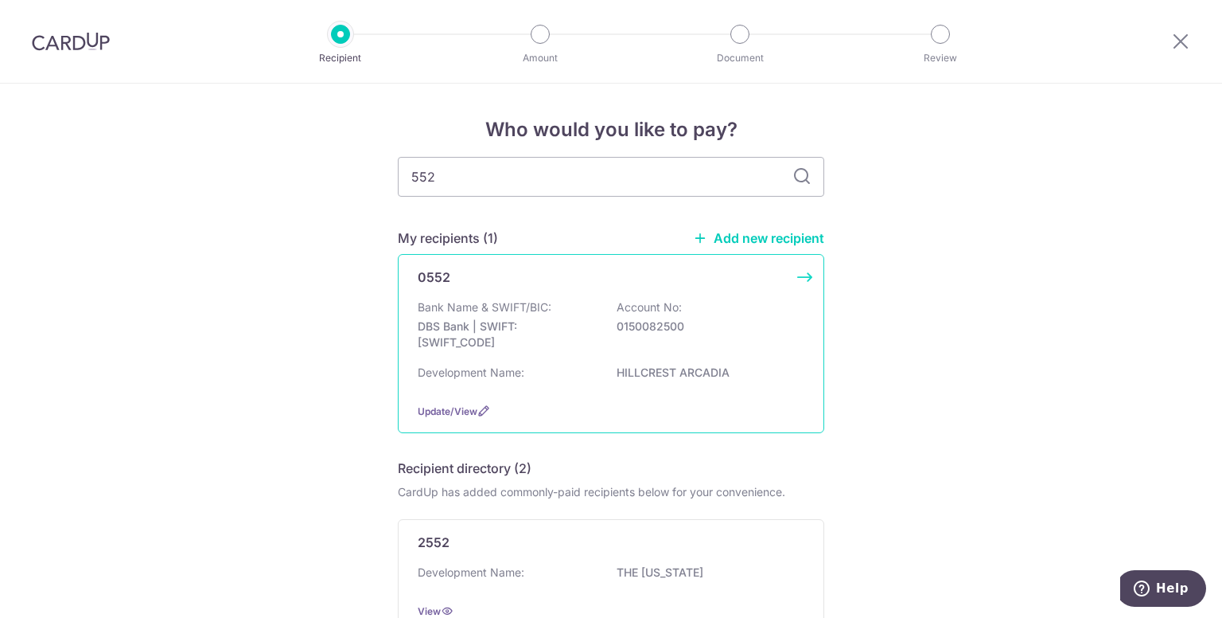
click at [491, 299] on p "Bank Name & SWIFT/BIC:" at bounding box center [485, 307] width 134 height 16
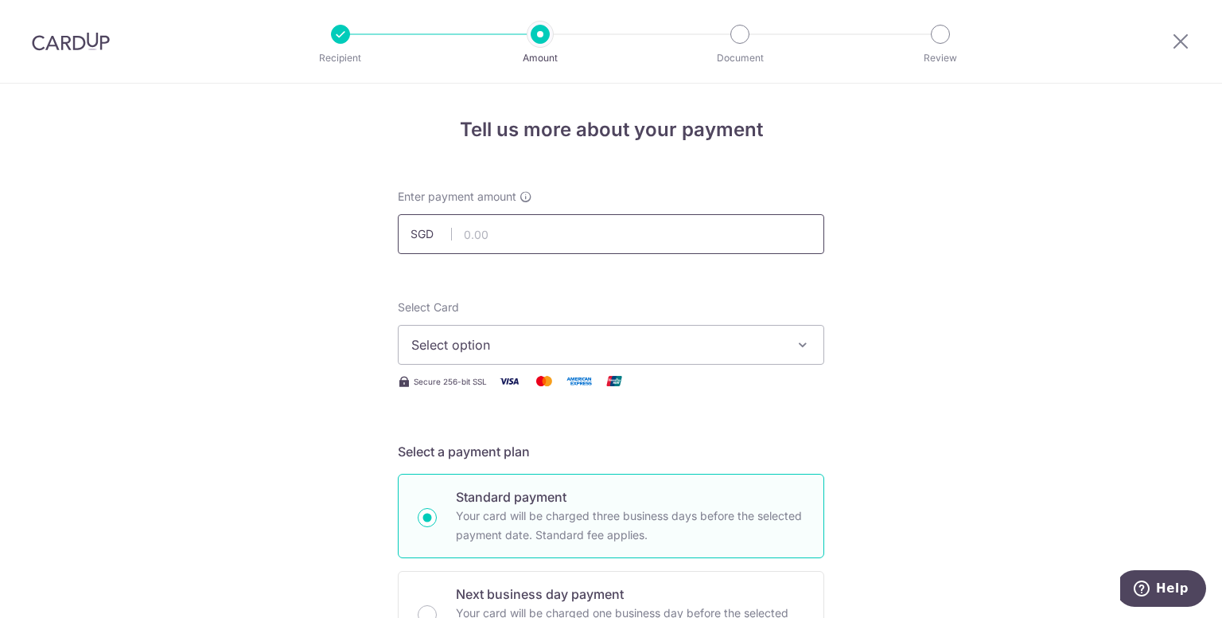
click at [500, 231] on input "text" at bounding box center [611, 234] width 427 height 40
type input "2,158.20"
click at [488, 333] on button "Select option" at bounding box center [611, 345] width 427 height 40
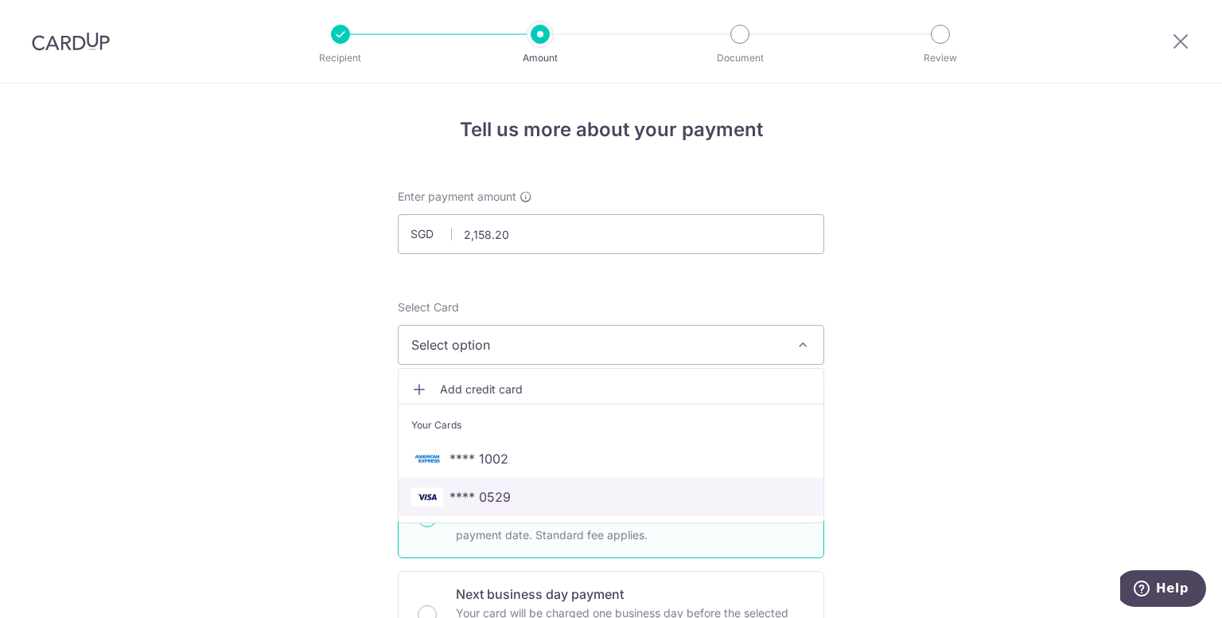
click at [503, 493] on span "**** 0529" at bounding box center [480, 496] width 61 height 19
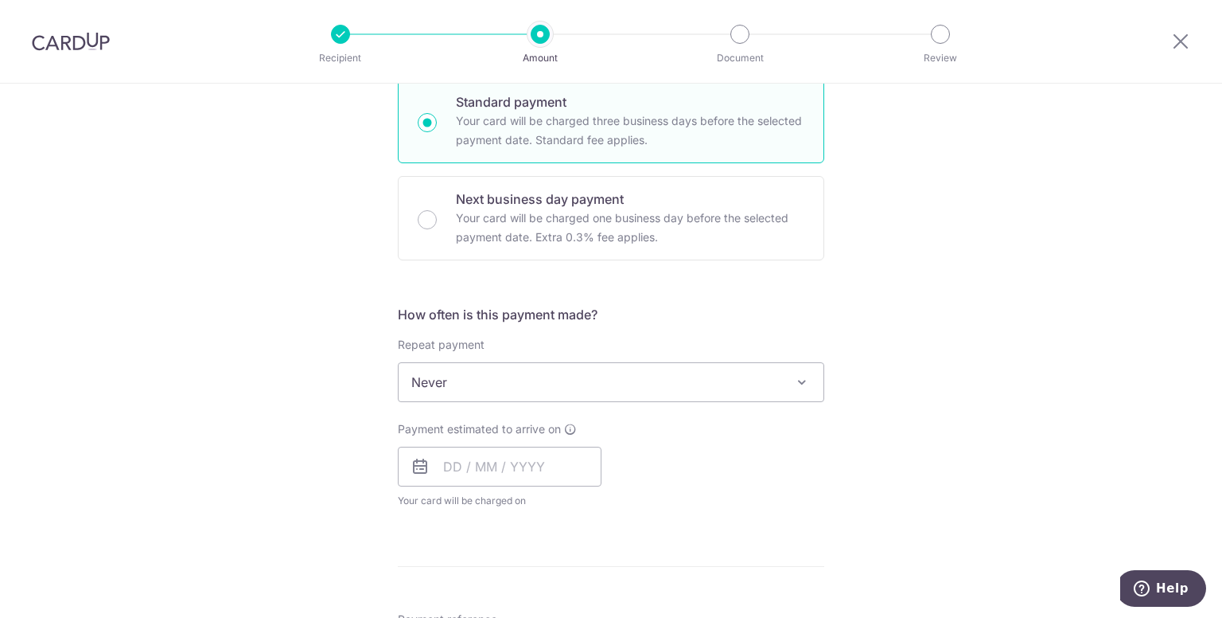
scroll to position [398, 0]
click at [519, 469] on input "text" at bounding box center [500, 463] width 204 height 40
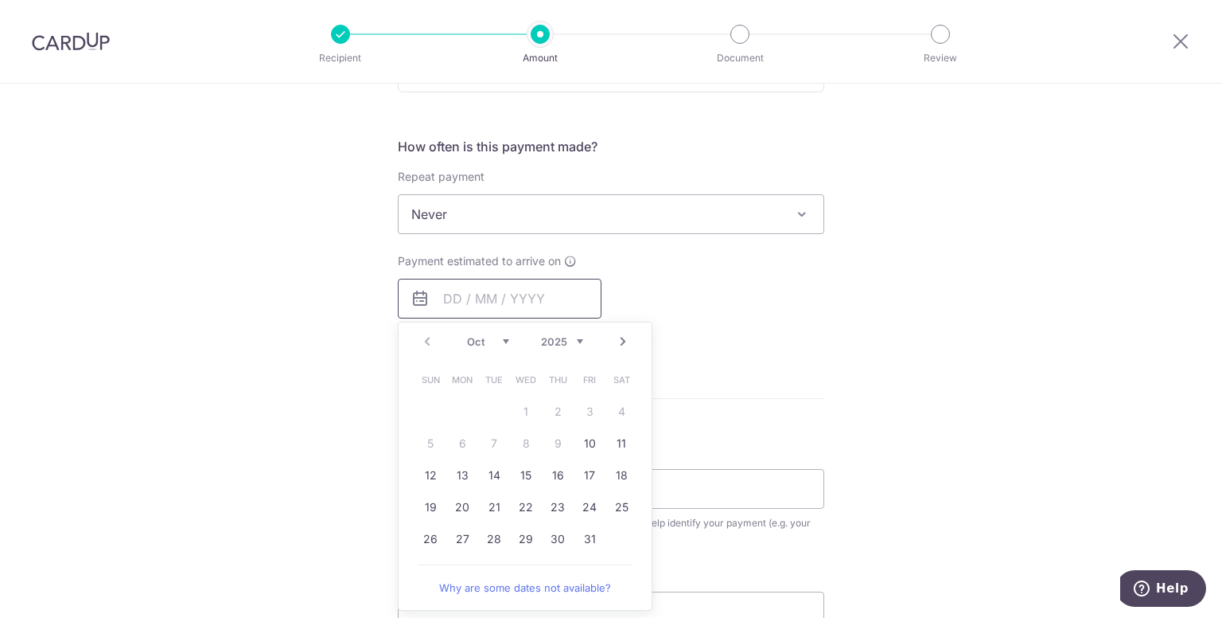
scroll to position [557, 0]
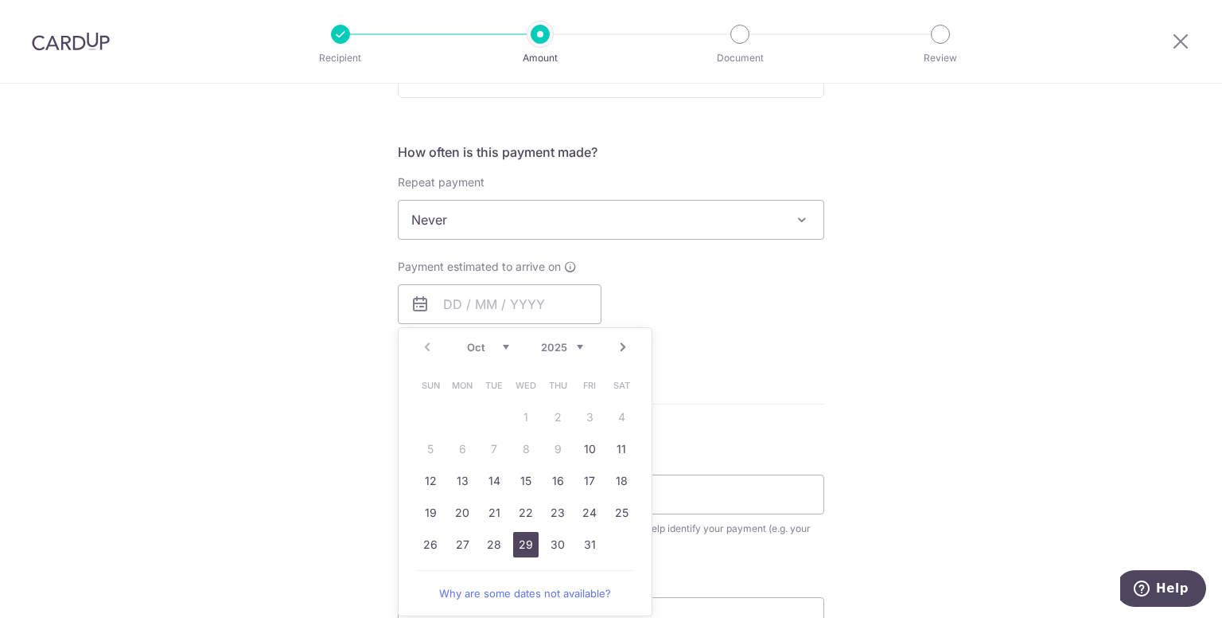
click at [522, 541] on link "29" at bounding box center [525, 544] width 25 height 25
type input "[DATE]"
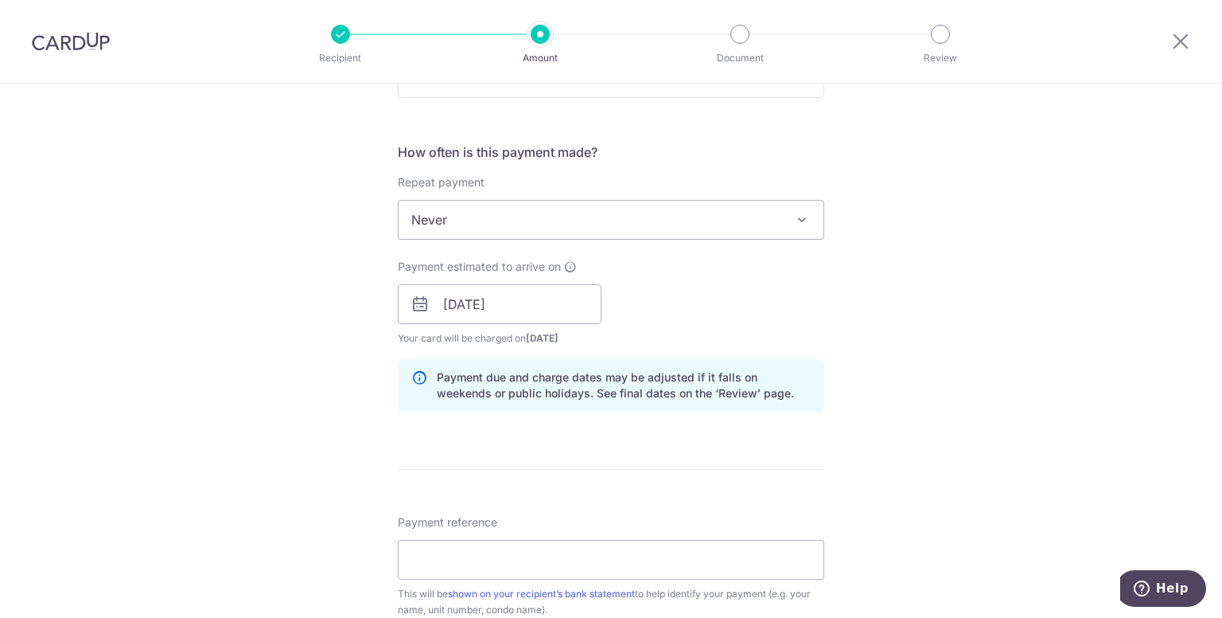
click at [885, 409] on div "Tell us more about your payment Enter payment amount SGD 2,158.20 2158.20 Selec…" at bounding box center [611, 278] width 1222 height 1505
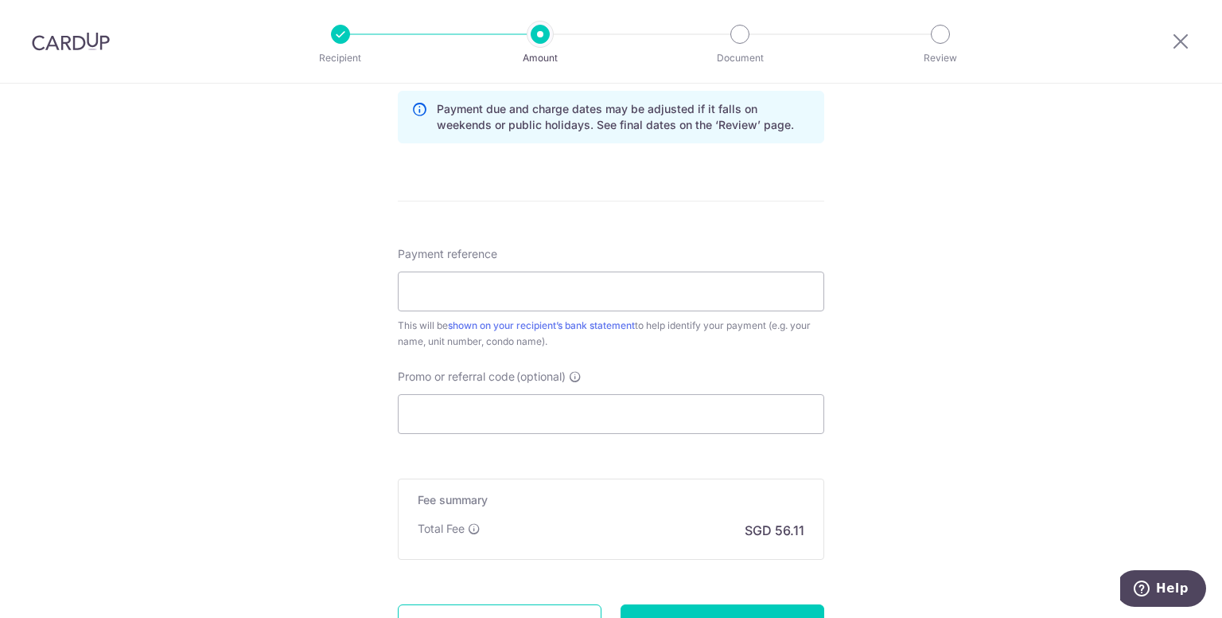
scroll to position [875, 0]
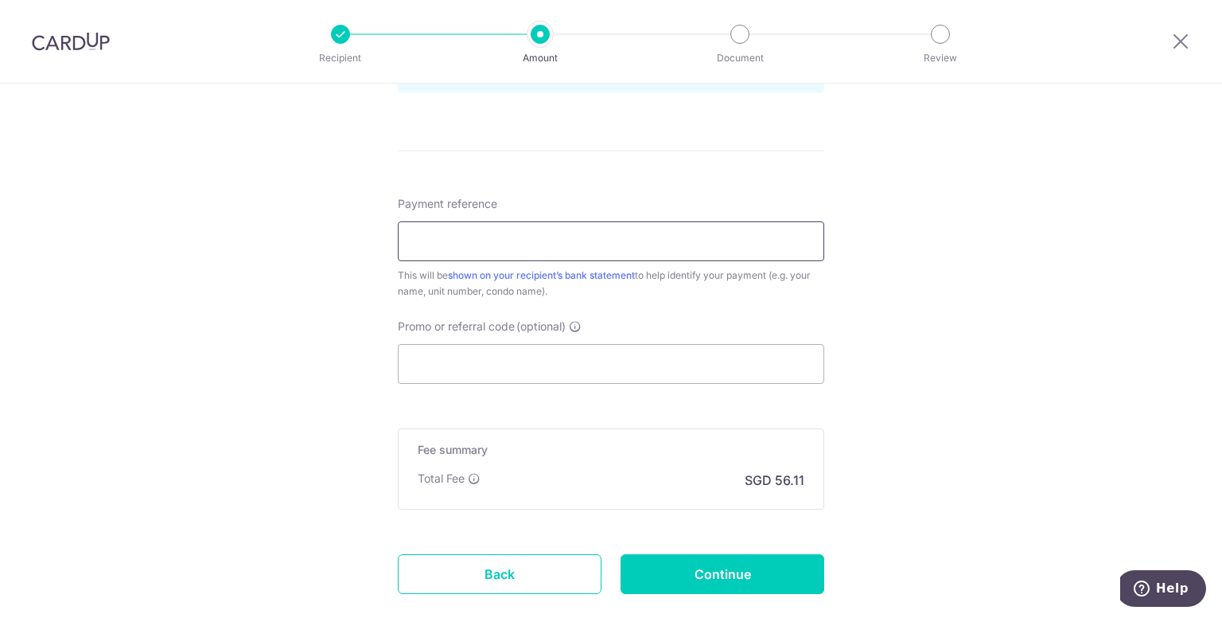
click at [489, 224] on input "Payment reference" at bounding box center [611, 241] width 427 height 40
click at [567, 240] on input "Payment reference" at bounding box center [611, 241] width 427 height 40
type input "0"
type input "blk 257 unit 0901"
click at [544, 357] on input "Promo or referral code (optional)" at bounding box center [611, 364] width 427 height 40
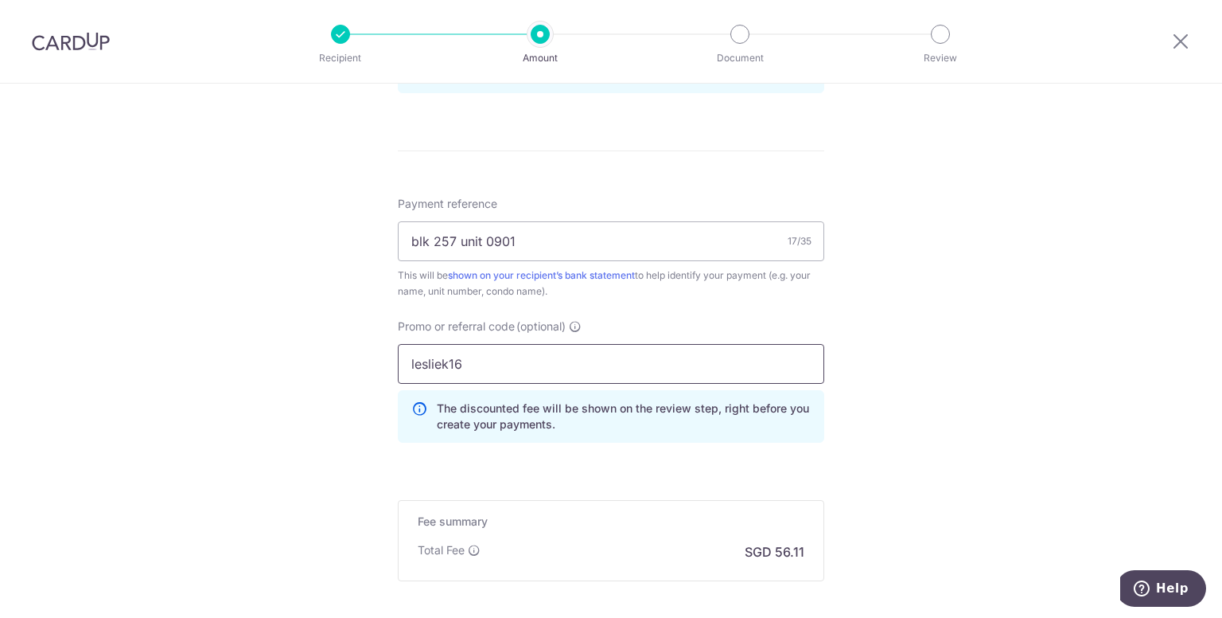
type input "lesliek16"
drag, startPoint x: 863, startPoint y: 299, endPoint x: 871, endPoint y: 312, distance: 15.5
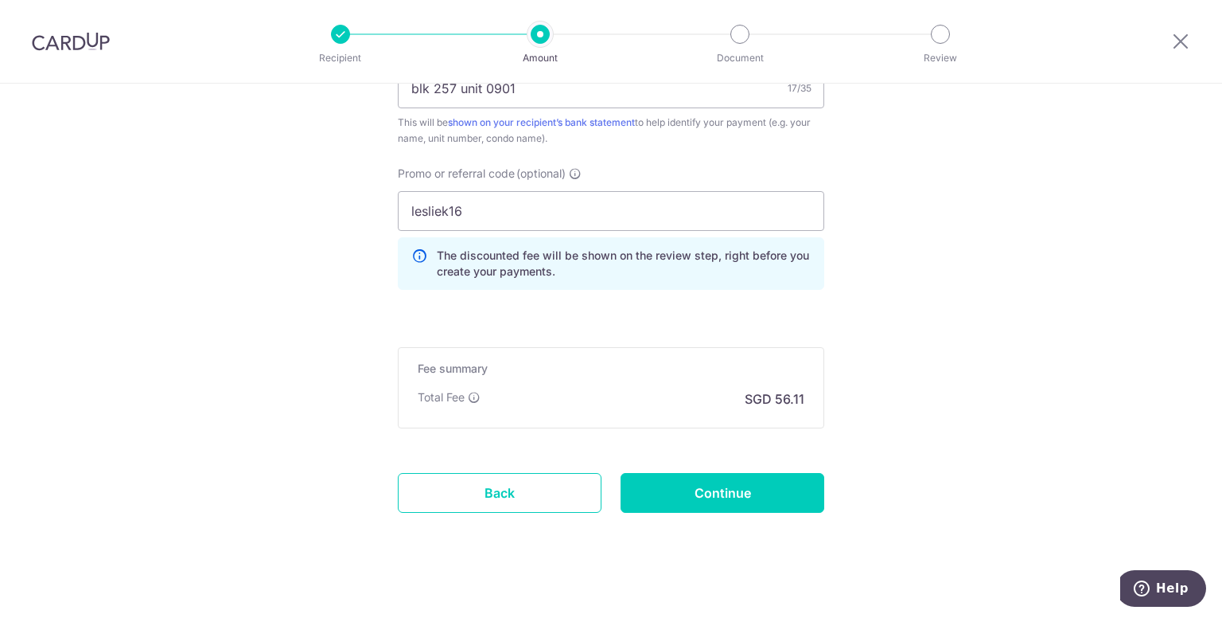
scroll to position [1040, 0]
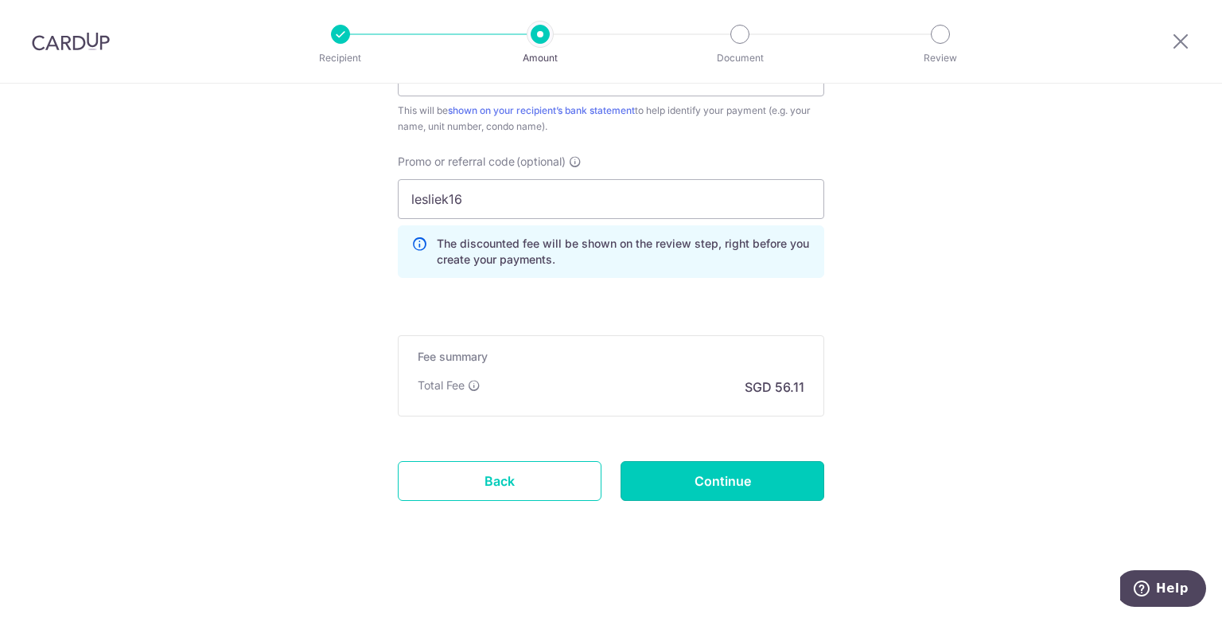
click at [742, 474] on input "Continue" at bounding box center [723, 481] width 204 height 40
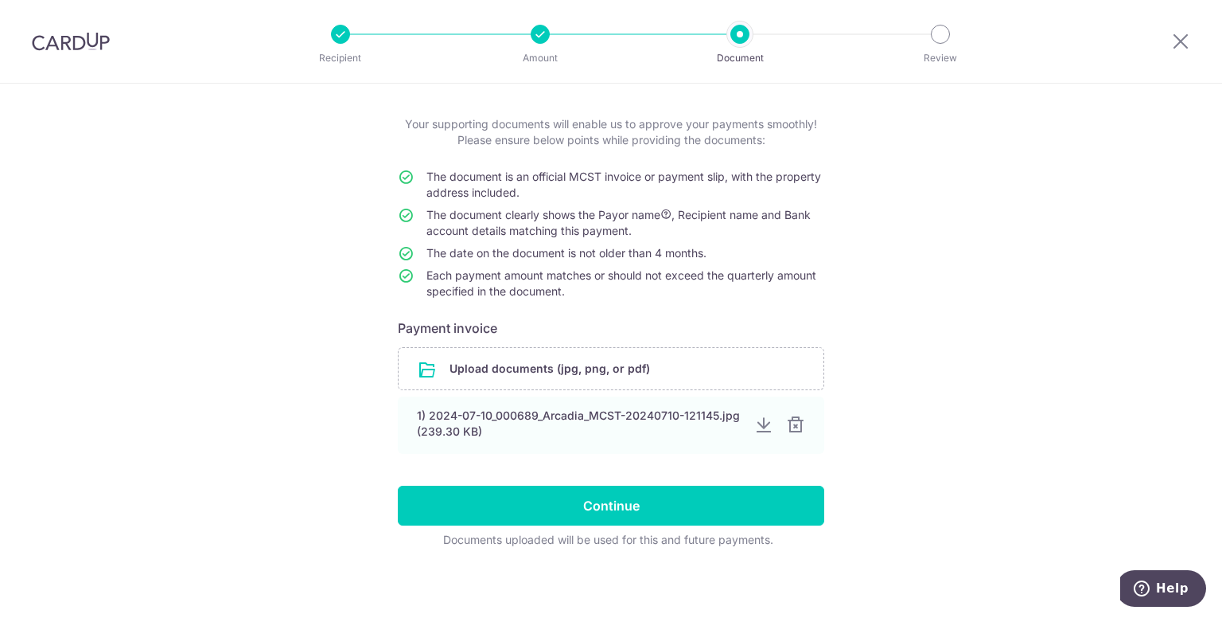
scroll to position [76, 0]
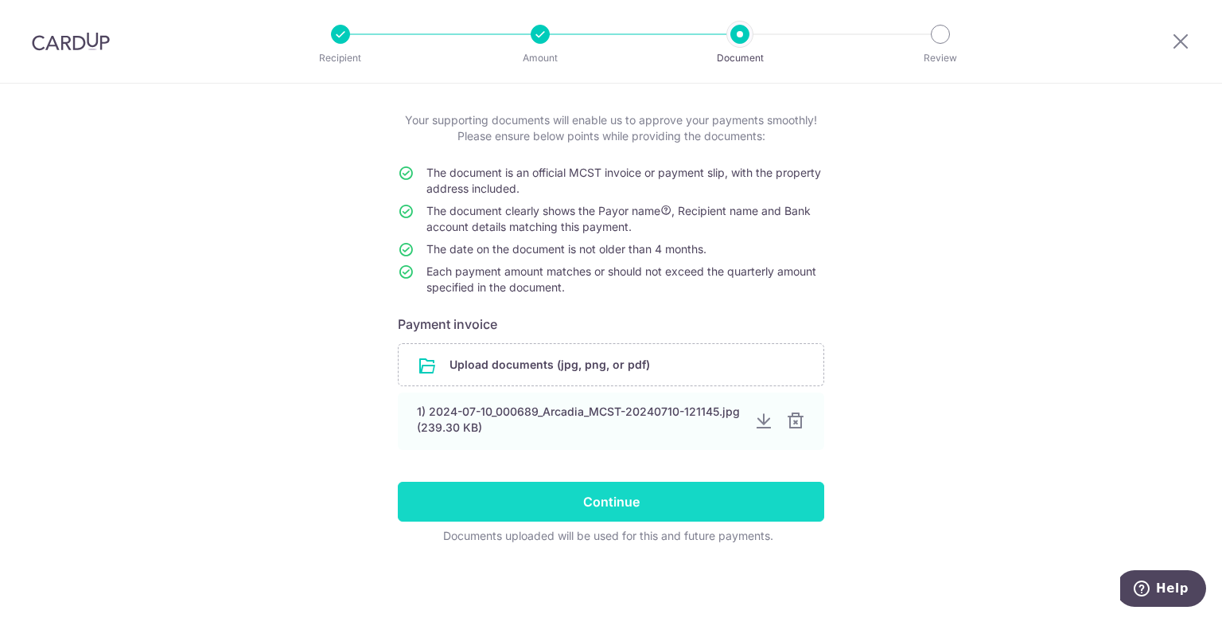
click at [661, 496] on input "Continue" at bounding box center [611, 501] width 427 height 40
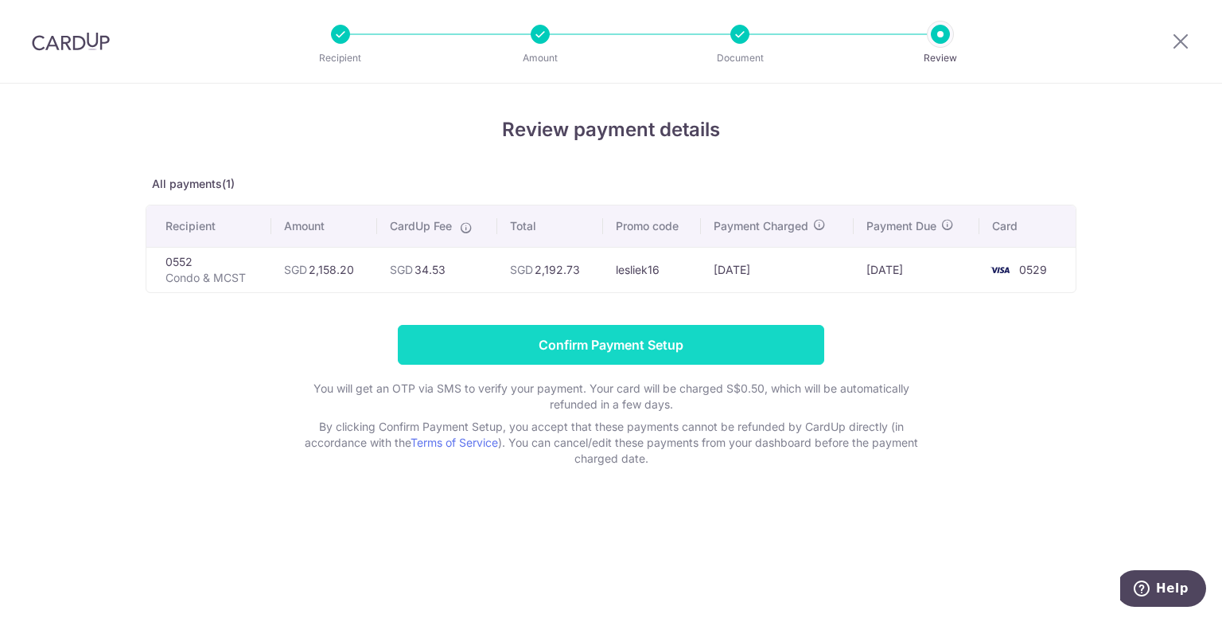
click at [665, 345] on input "Confirm Payment Setup" at bounding box center [611, 345] width 427 height 40
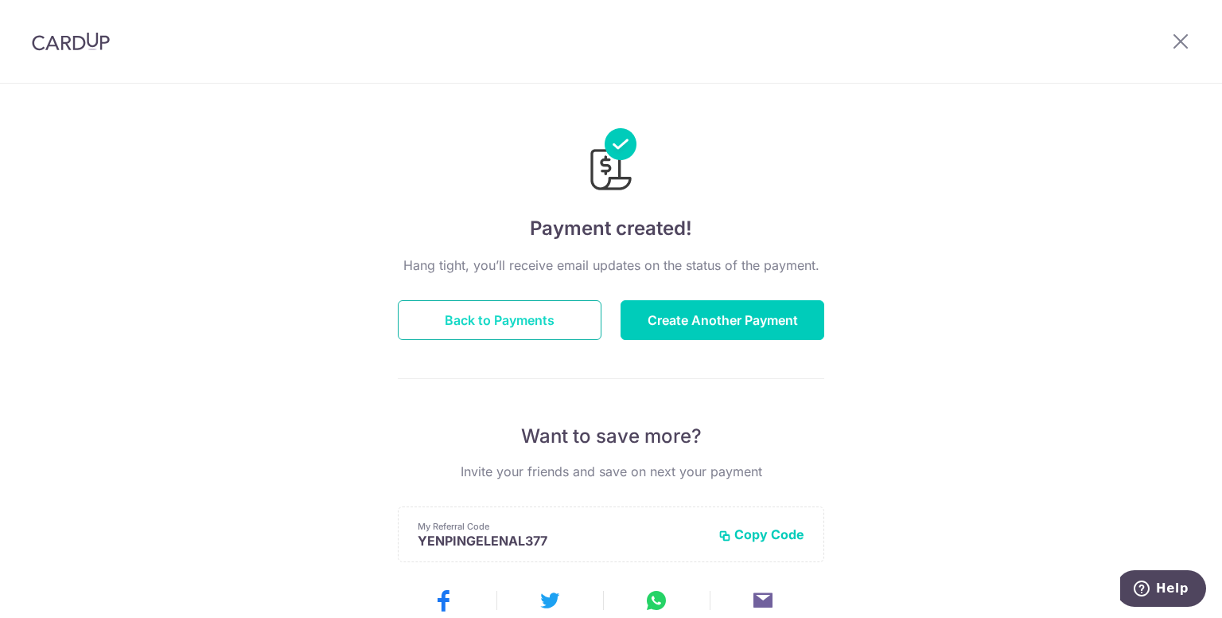
click at [524, 316] on button "Back to Payments" at bounding box center [500, 320] width 204 height 40
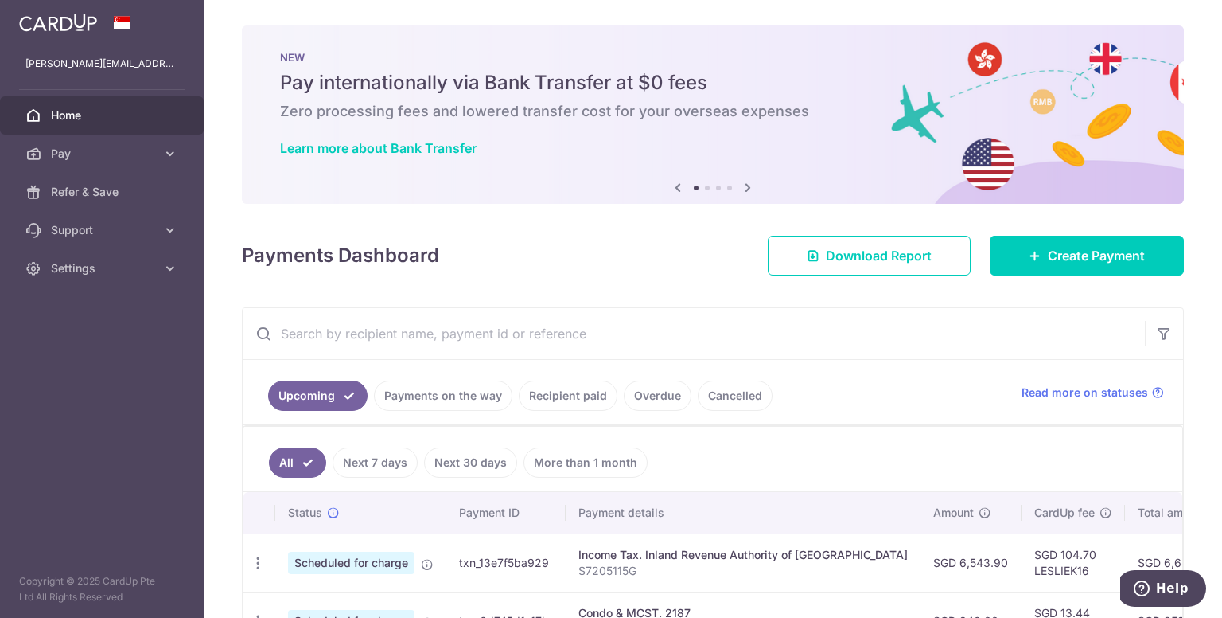
click at [581, 392] on link "Recipient paid" at bounding box center [568, 395] width 99 height 30
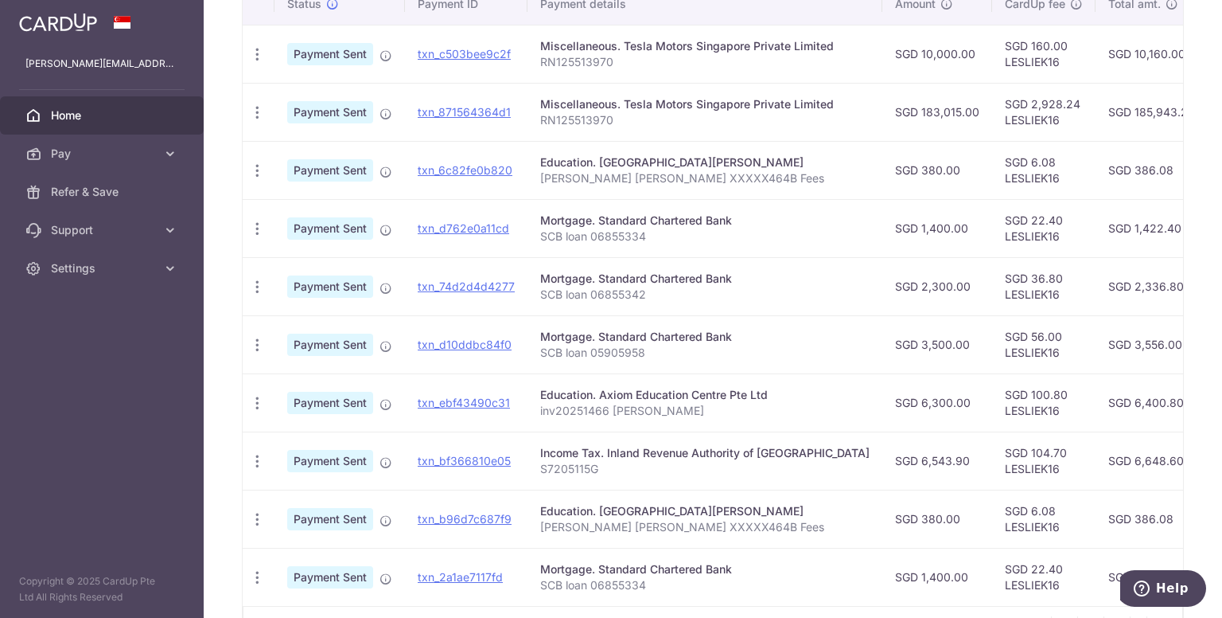
scroll to position [232, 0]
